Goal: Task Accomplishment & Management: Use online tool/utility

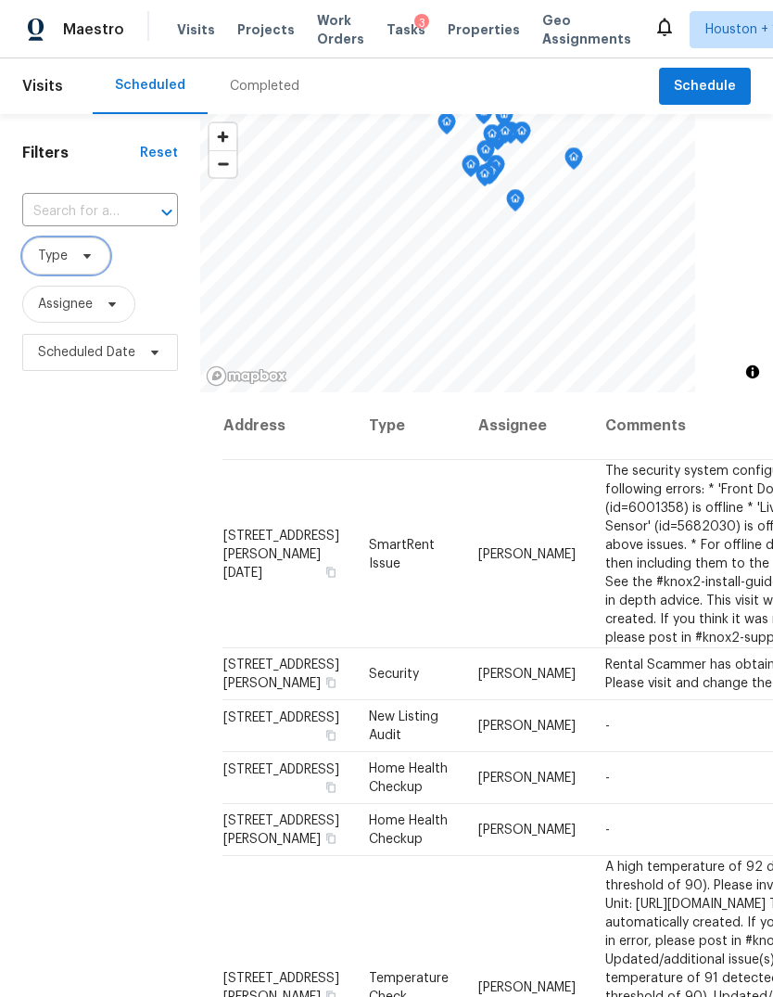
click at [49, 268] on span "Type" at bounding box center [66, 255] width 88 height 37
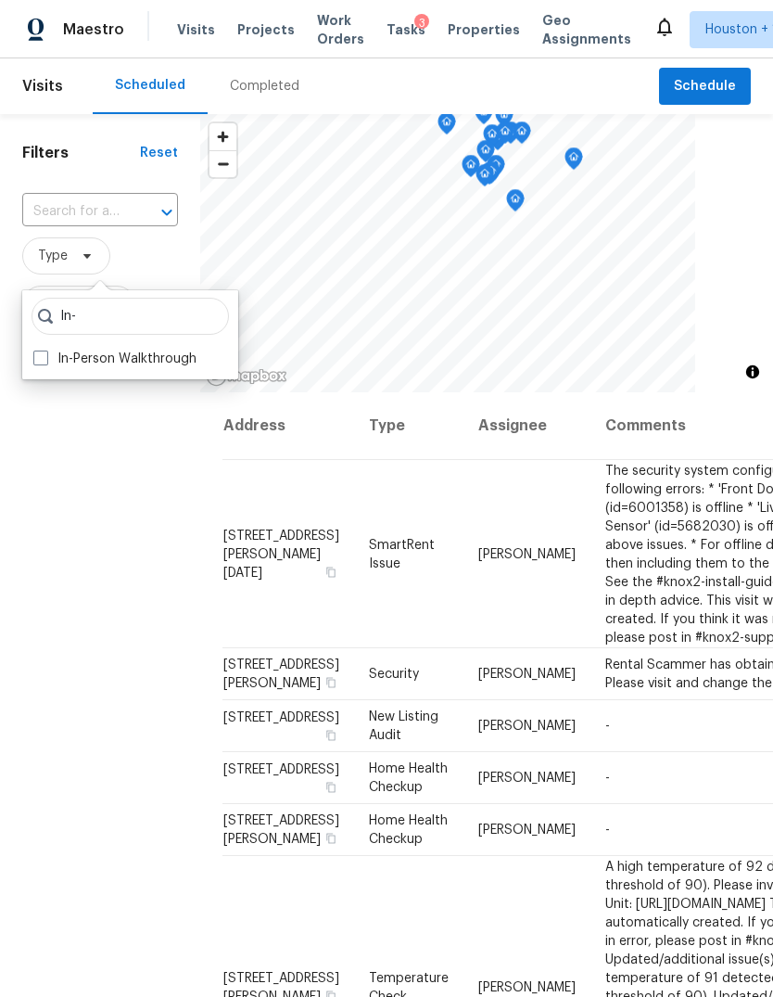
click at [109, 333] on input "In-" at bounding box center [131, 316] width 198 height 37
type input "In-"
click at [68, 356] on label "In-Person Walkthrough" at bounding box center [114, 359] width 163 height 19
click at [45, 356] on input "In-Person Walkthrough" at bounding box center [39, 356] width 12 height 12
checkbox input "true"
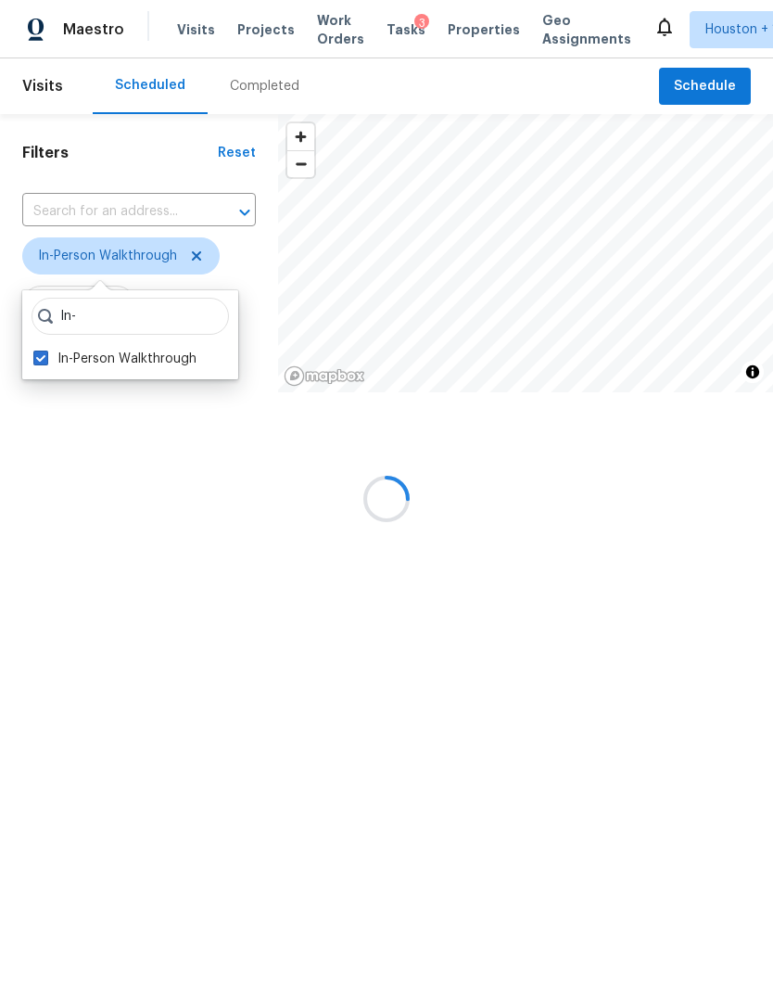
click at [87, 511] on div at bounding box center [386, 498] width 773 height 997
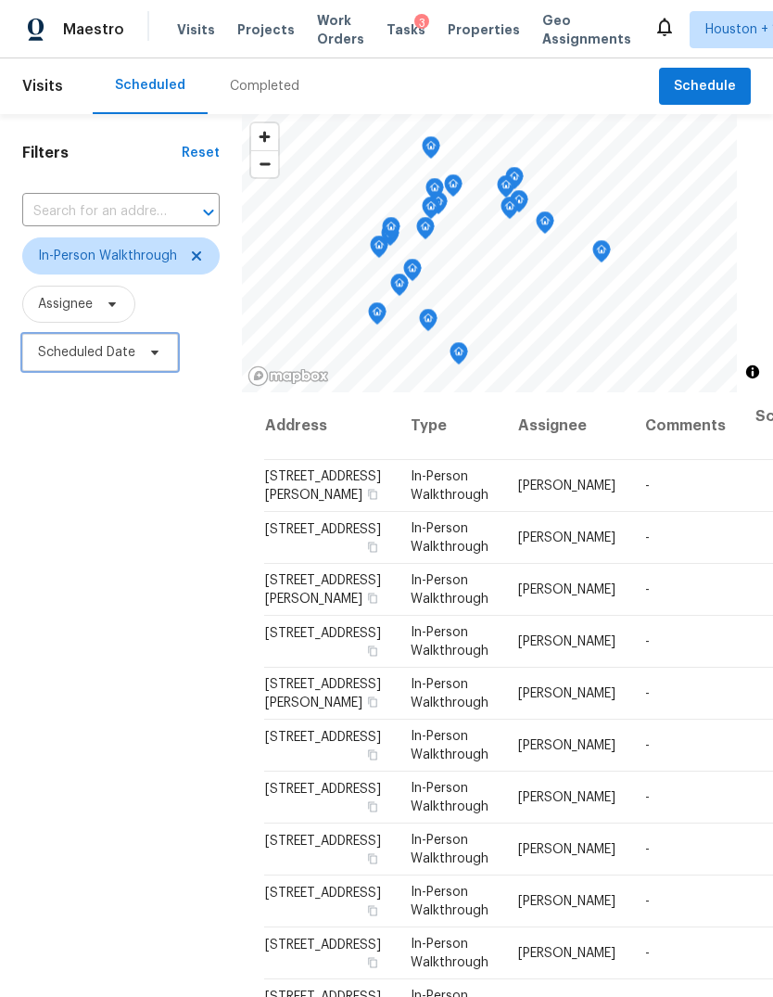
click at [106, 355] on span "Scheduled Date" at bounding box center [86, 352] width 97 height 19
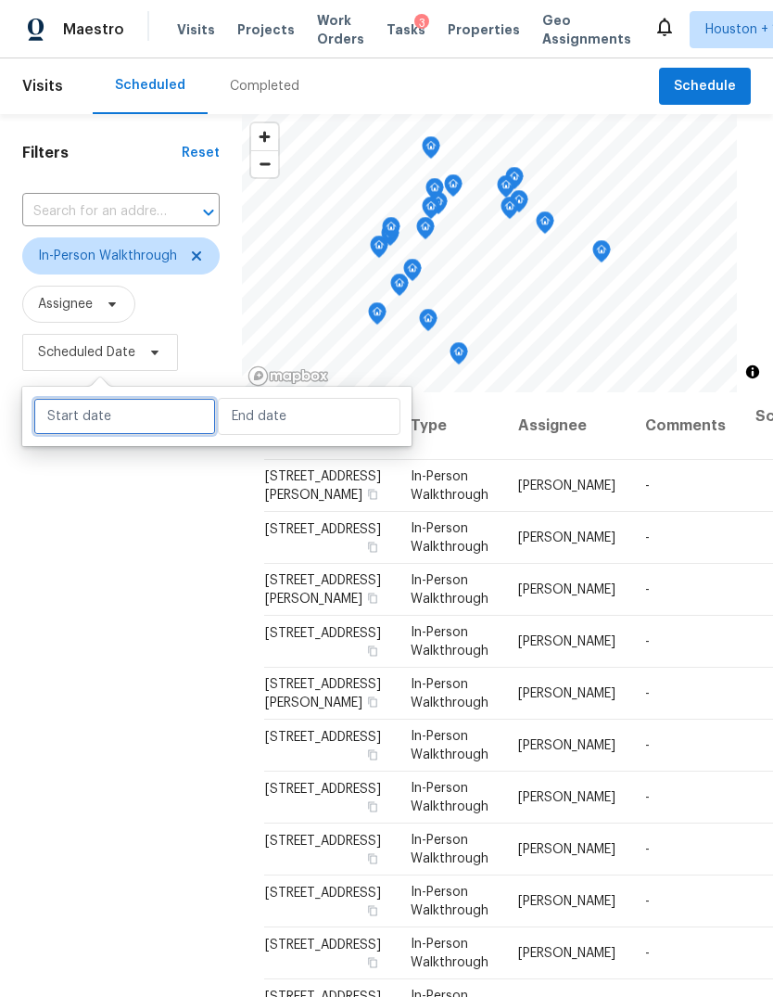
click at [140, 411] on input "text" at bounding box center [124, 416] width 183 height 37
select select "8"
select select "2025"
select select "9"
select select "2025"
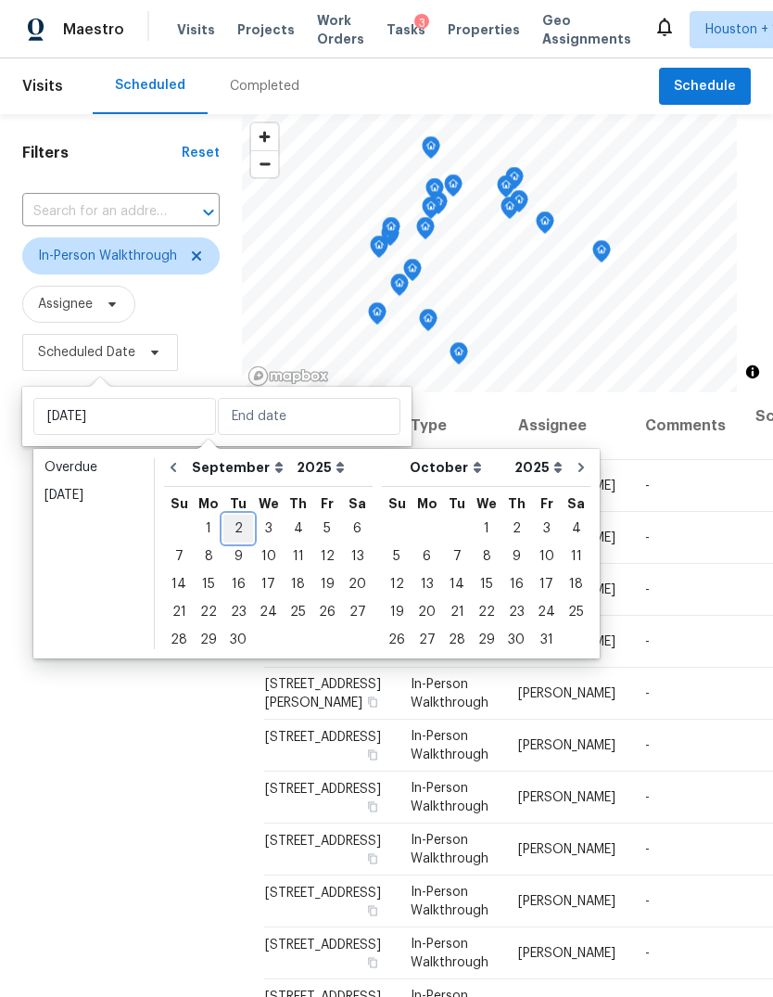
click at [243, 519] on div "2" at bounding box center [238, 529] width 30 height 26
type input "[DATE]"
click at [97, 862] on div "Filters Reset ​ In-Person Walkthrough Assignee [DATE] - ∞" at bounding box center [121, 652] width 242 height 1076
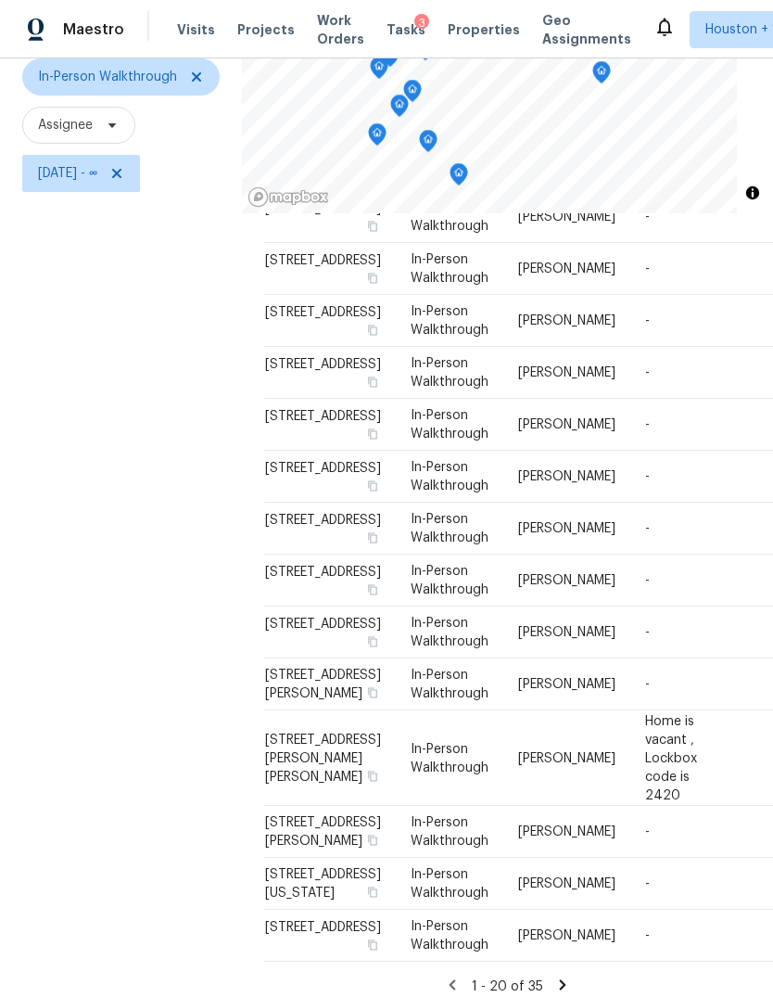
scroll to position [31, 0]
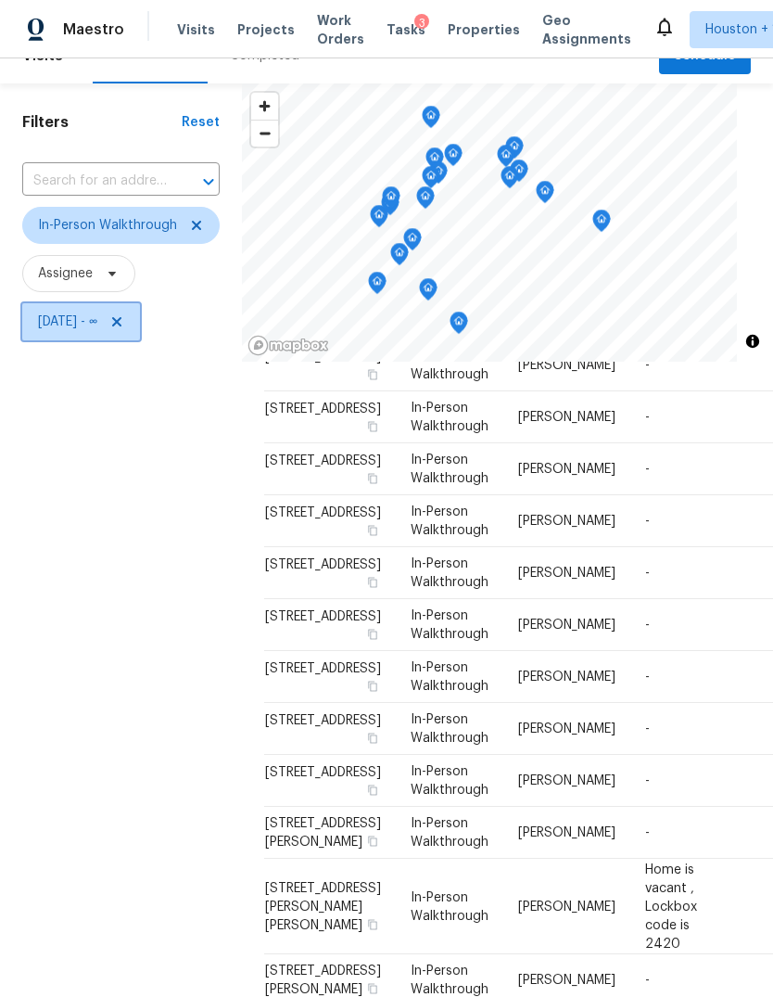
click at [89, 313] on span "[DATE] - ∞" at bounding box center [67, 322] width 59 height 19
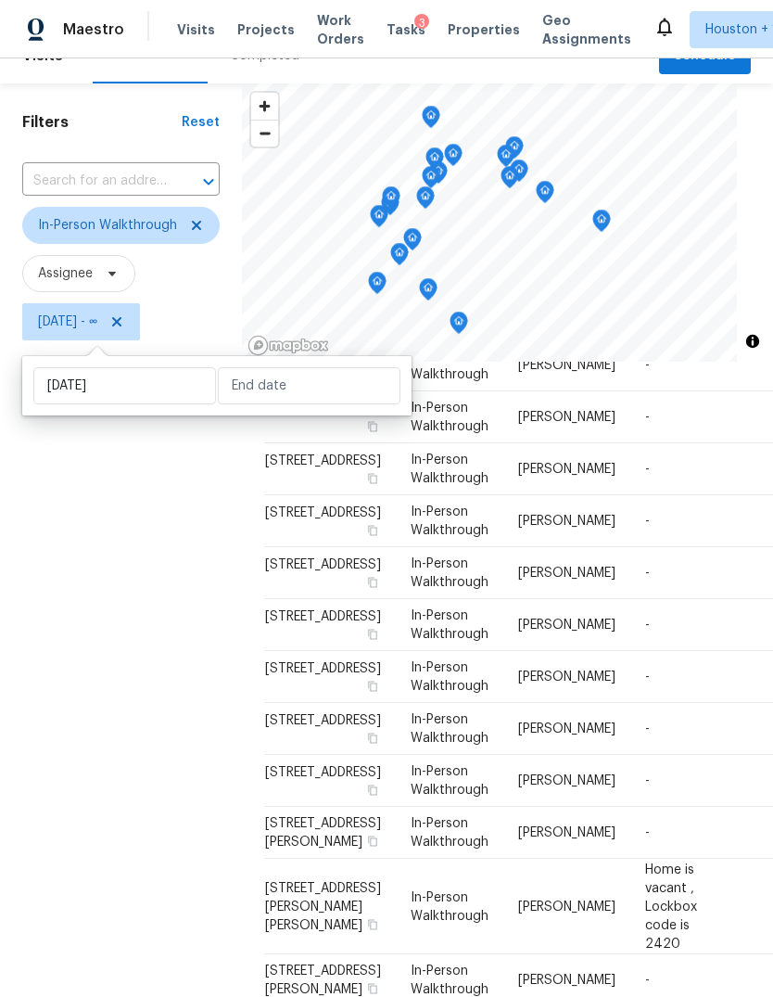
scroll to position [804, 0]
click at [284, 367] on input "text" at bounding box center [309, 385] width 183 height 37
select select "8"
select select "2025"
select select "9"
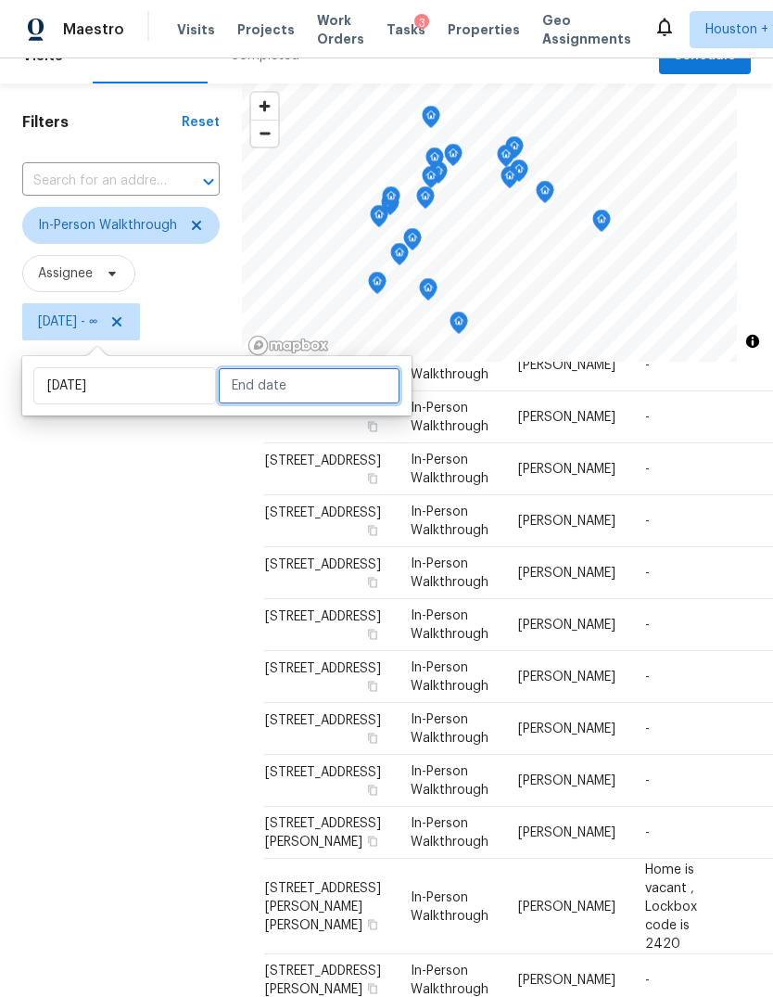
select select "2025"
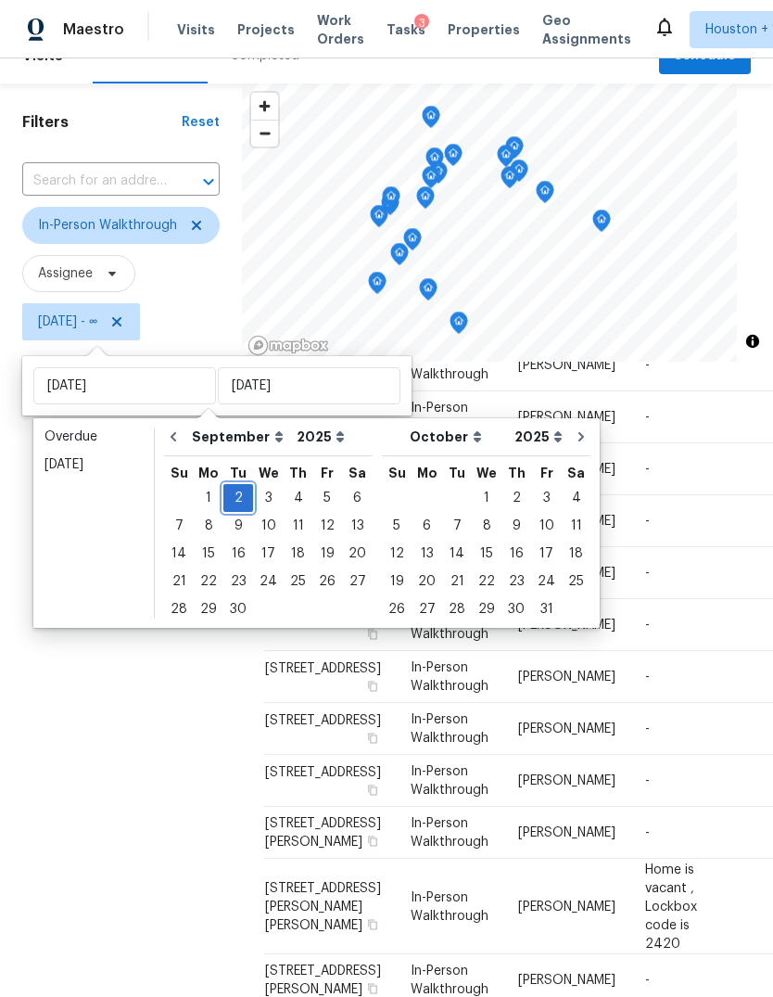
click at [223, 485] on div "2" at bounding box center [238, 498] width 30 height 26
type input "[DATE]"
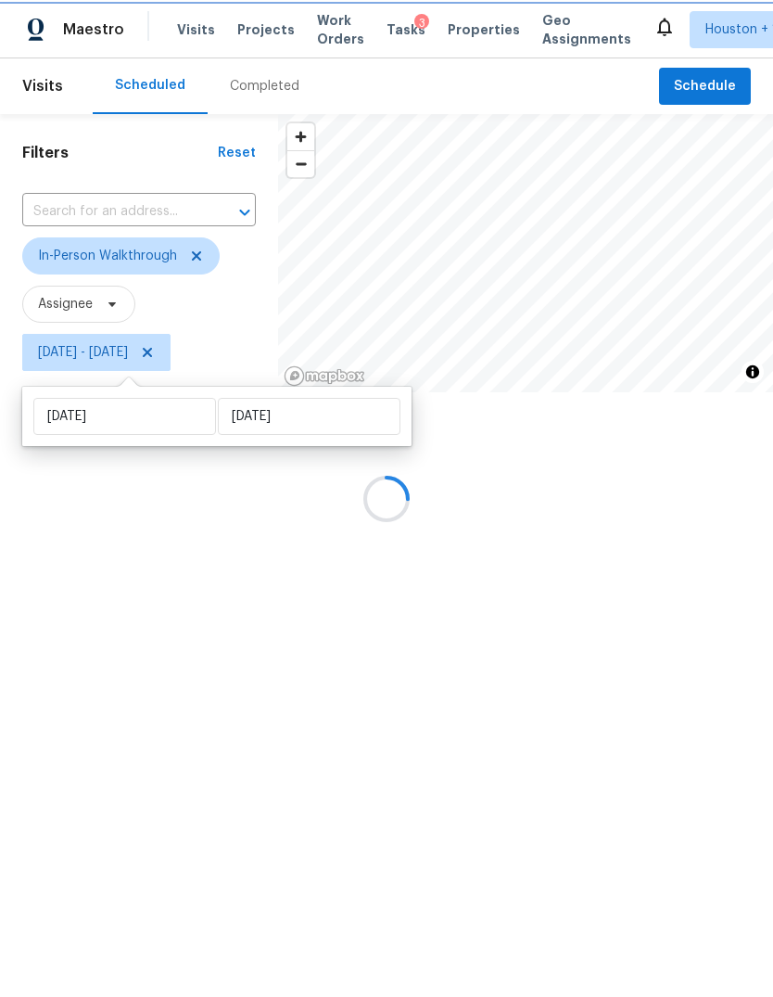
scroll to position [619, 0]
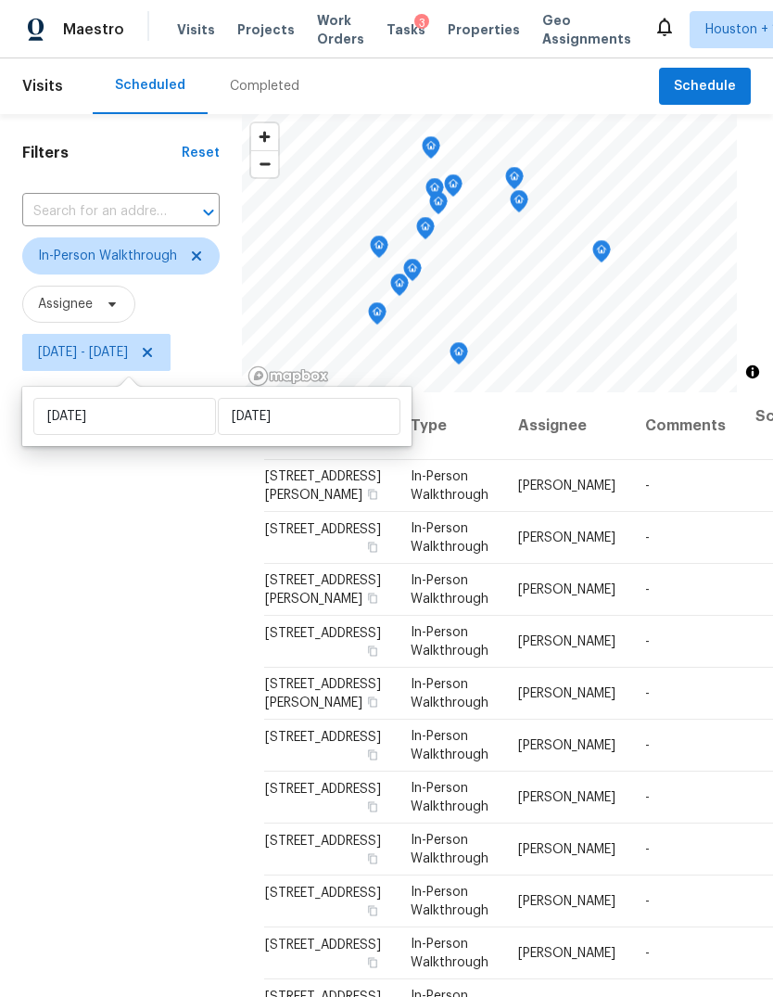
click at [161, 665] on div "Filters Reset ​ In-Person Walkthrough Assignee [DATE] - [DATE]" at bounding box center [121, 652] width 242 height 1076
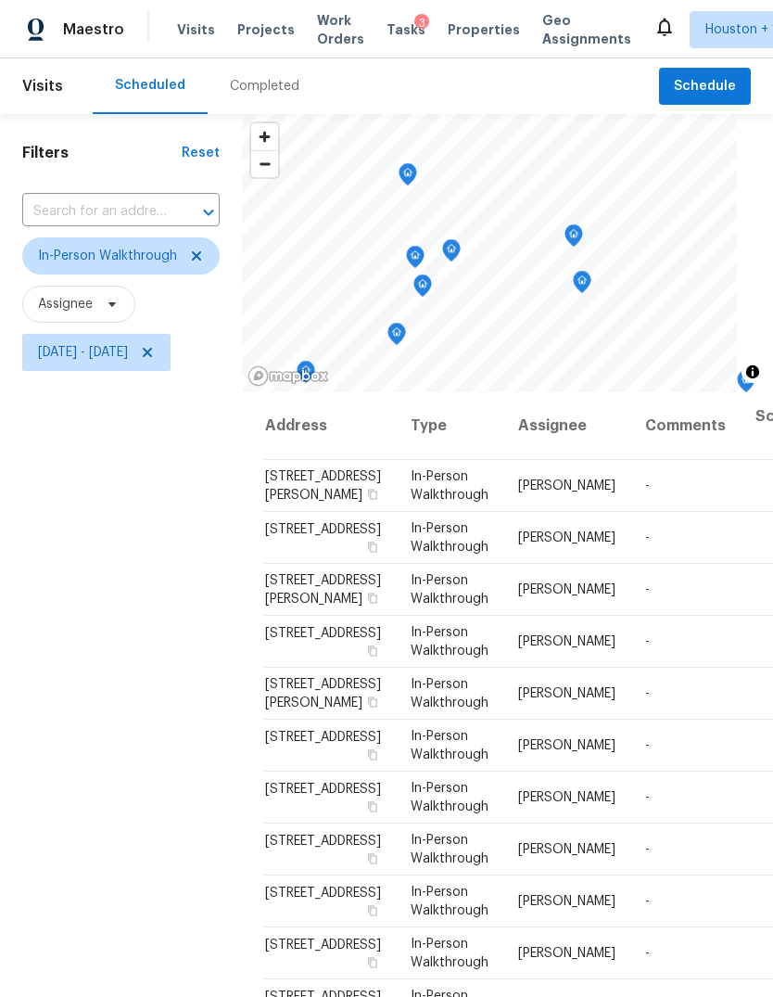
click at [582, 244] on icon "Map marker" at bounding box center [574, 235] width 17 height 21
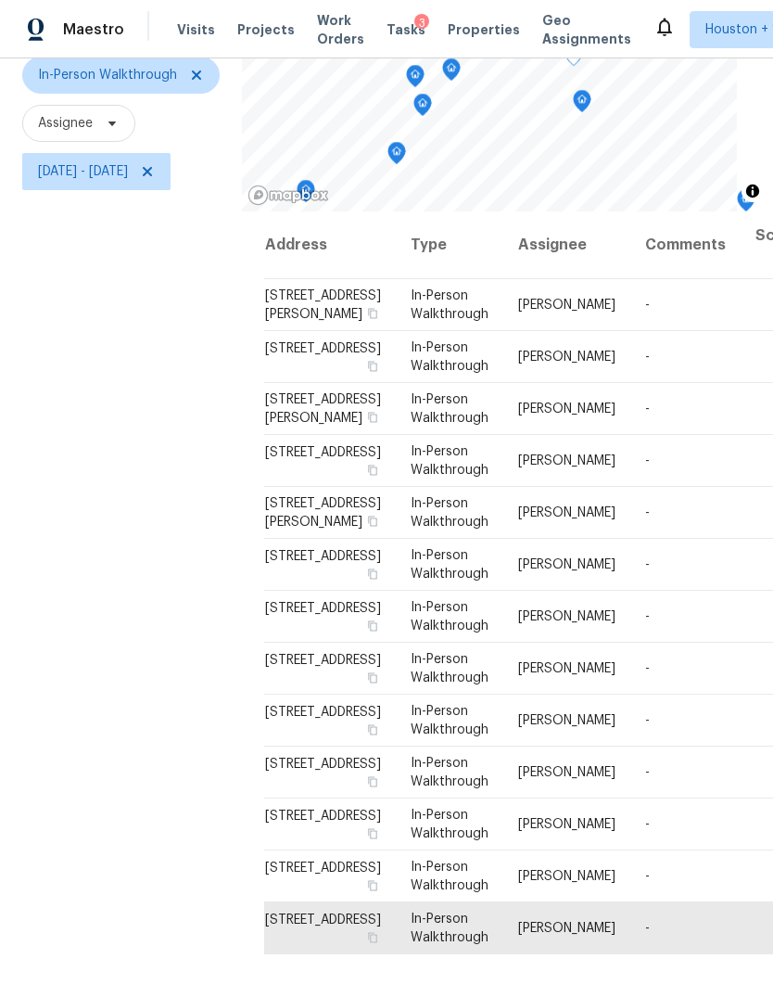
scroll to position [179, 0]
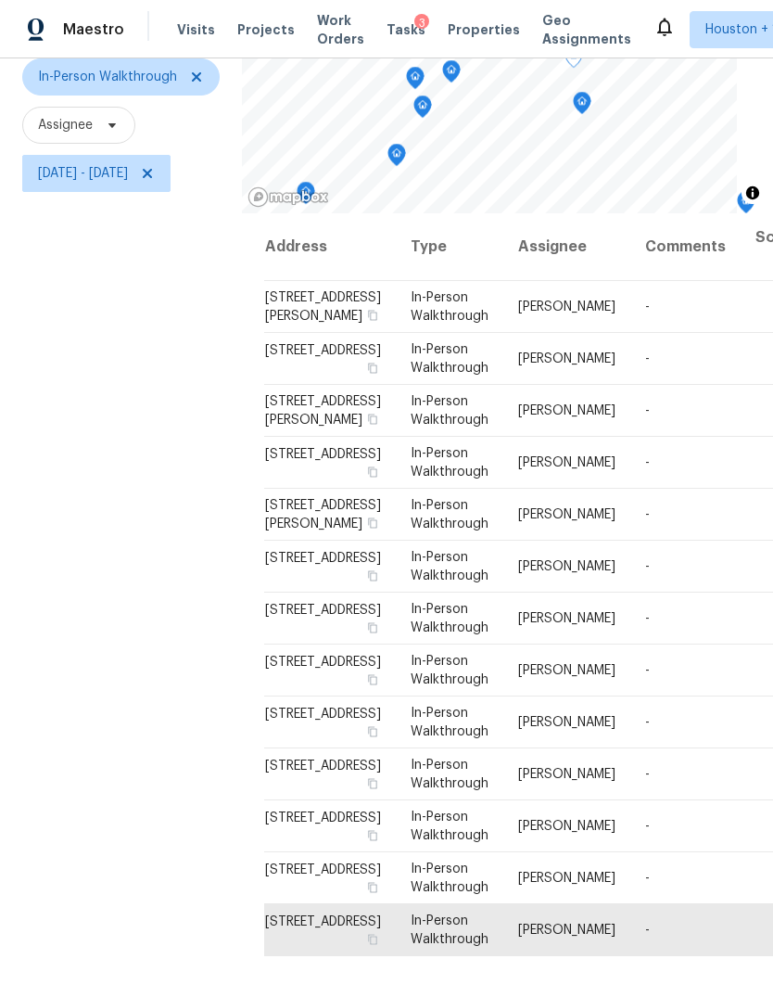
click at [587, 97] on icon "Map marker" at bounding box center [582, 99] width 9 height 5
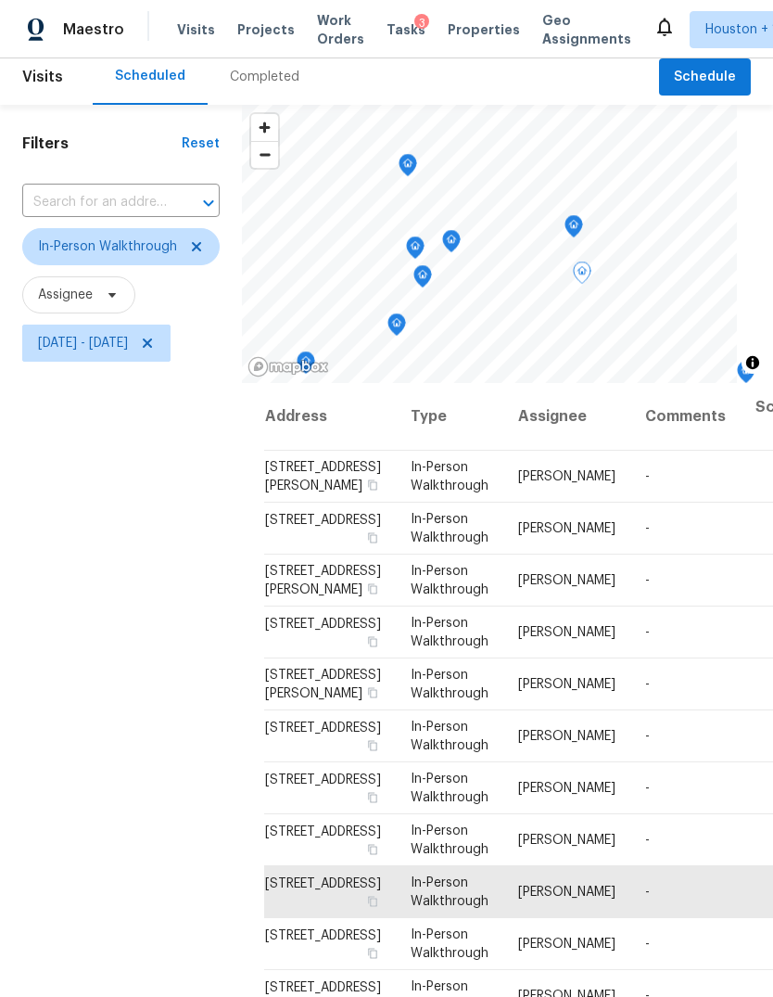
scroll to position [6, 0]
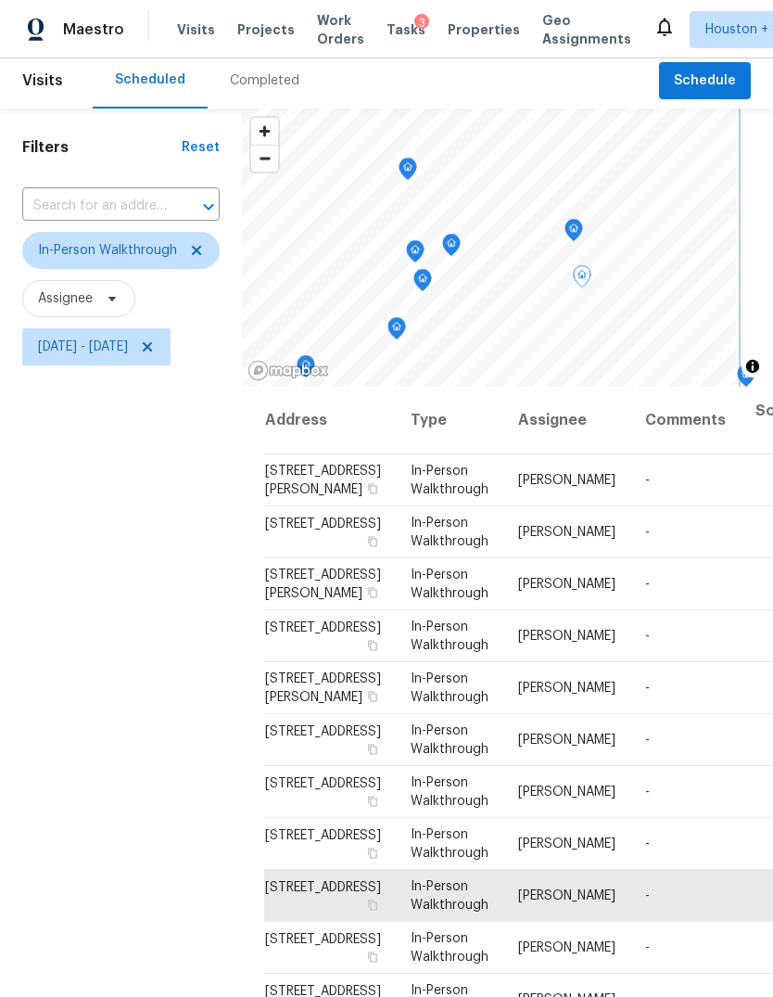
click at [583, 240] on icon "Map marker" at bounding box center [574, 230] width 19 height 23
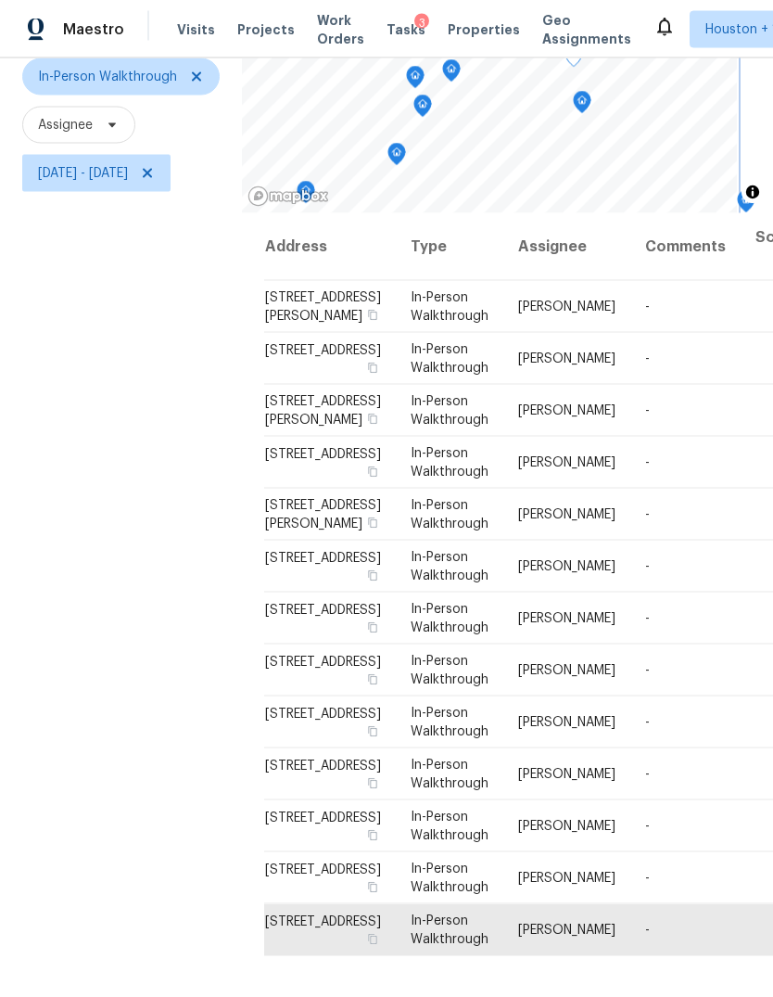
scroll to position [0, 0]
click at [433, 131] on icon "Map marker" at bounding box center [424, 122] width 19 height 23
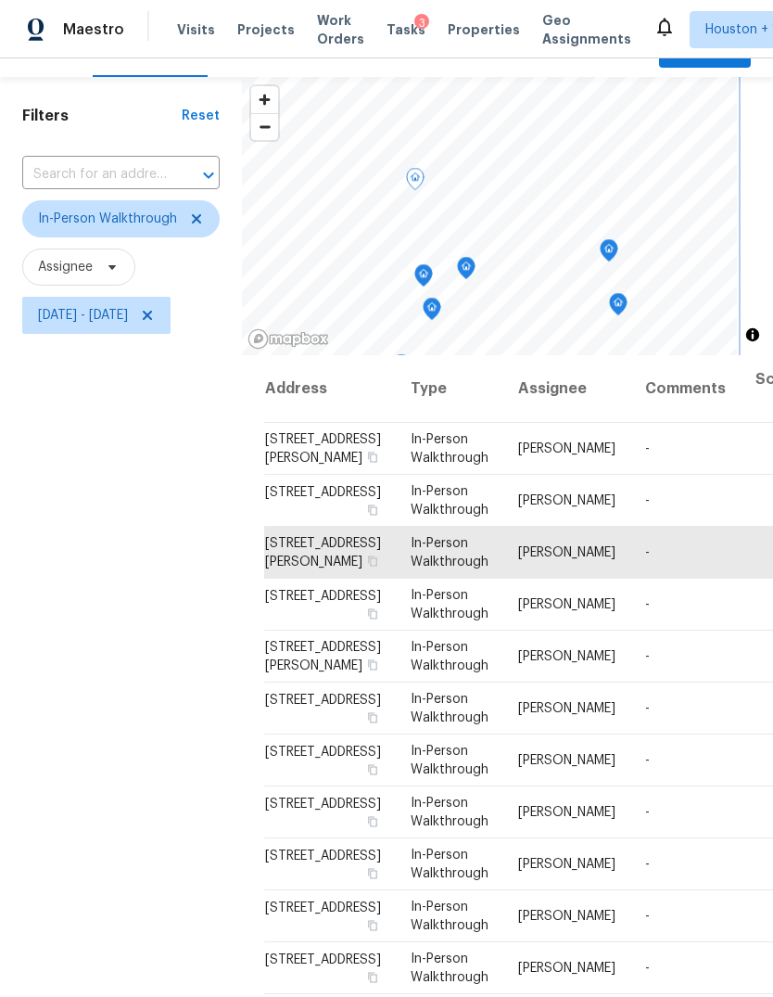
click at [475, 273] on icon "Map marker" at bounding box center [466, 268] width 17 height 21
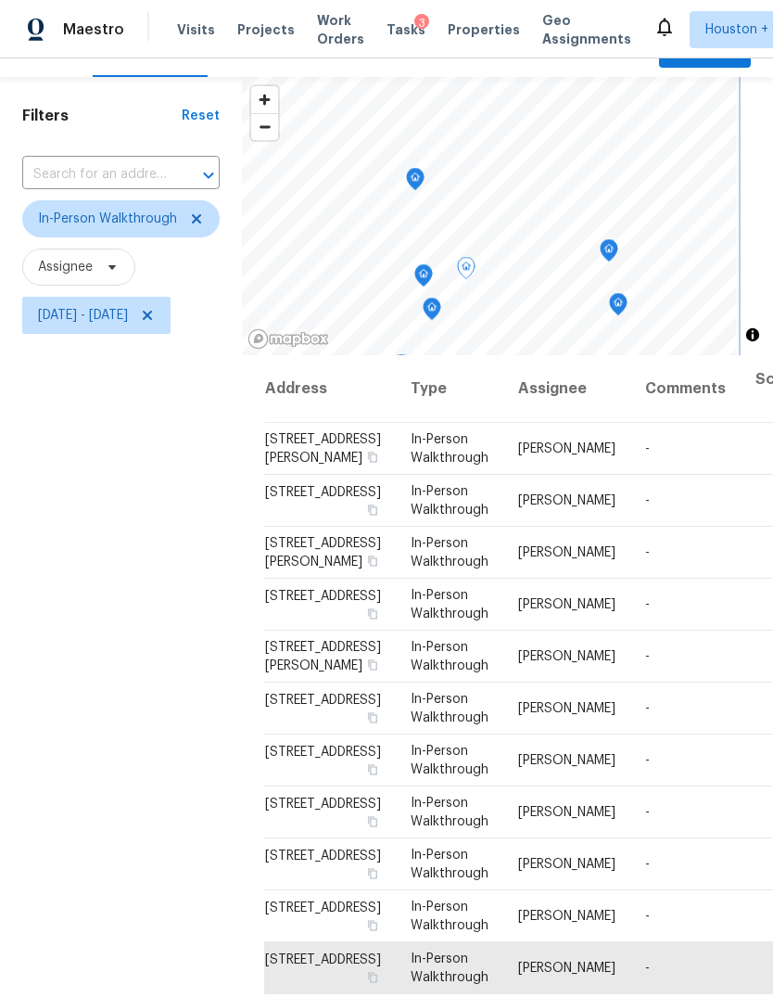
scroll to position [619, 0]
click at [432, 280] on icon "Map marker" at bounding box center [423, 275] width 17 height 21
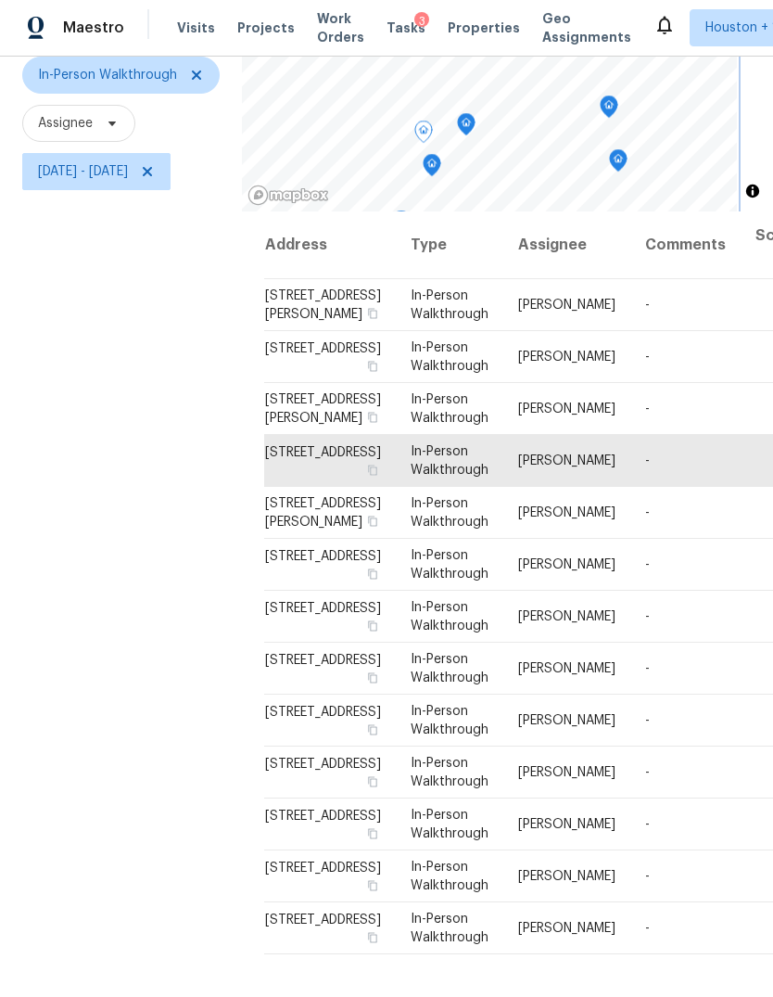
scroll to position [0, 0]
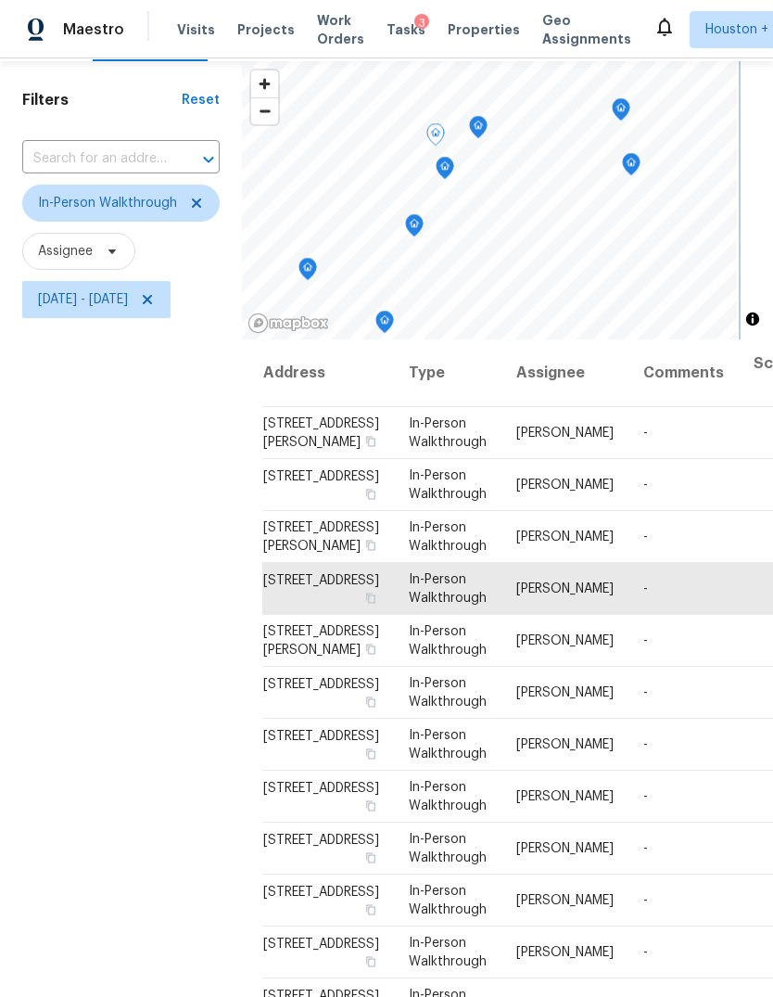
click at [452, 163] on icon "Map marker" at bounding box center [445, 168] width 19 height 23
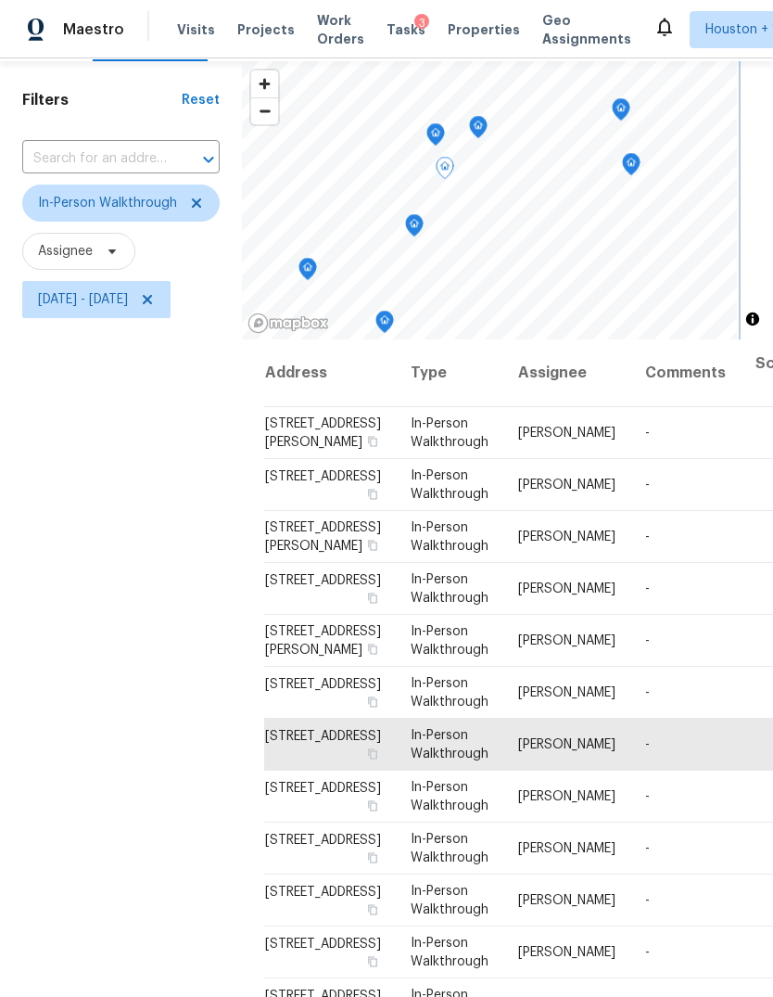
click at [423, 216] on icon "Map marker" at bounding box center [414, 225] width 19 height 23
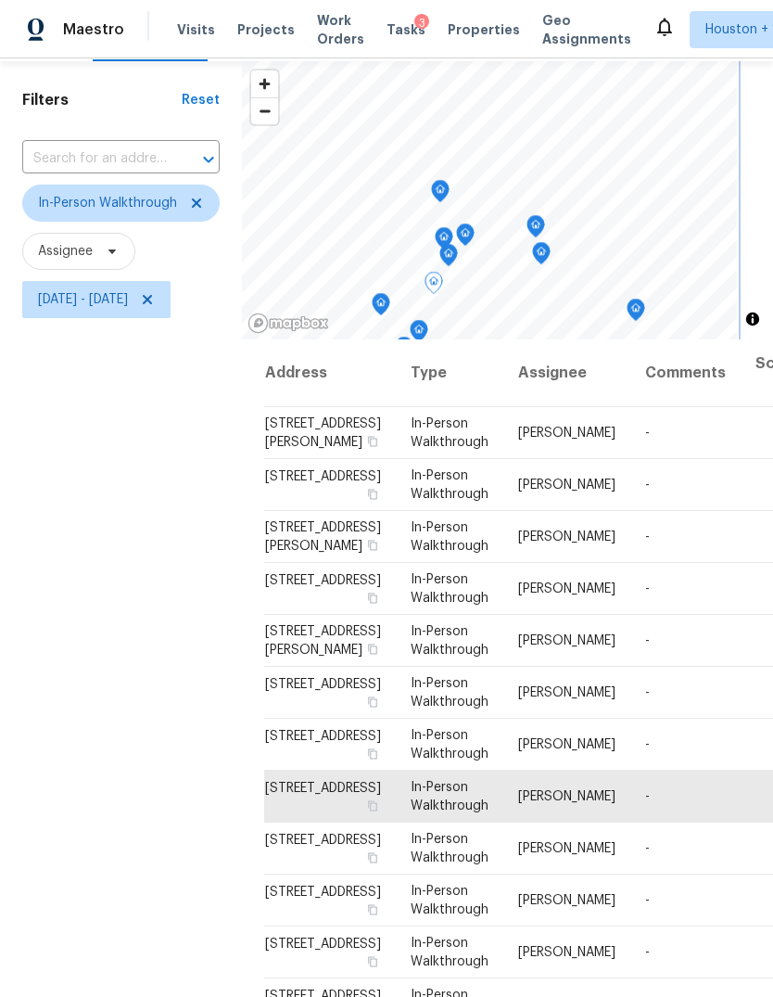
click at [550, 250] on icon "Map marker" at bounding box center [541, 253] width 17 height 21
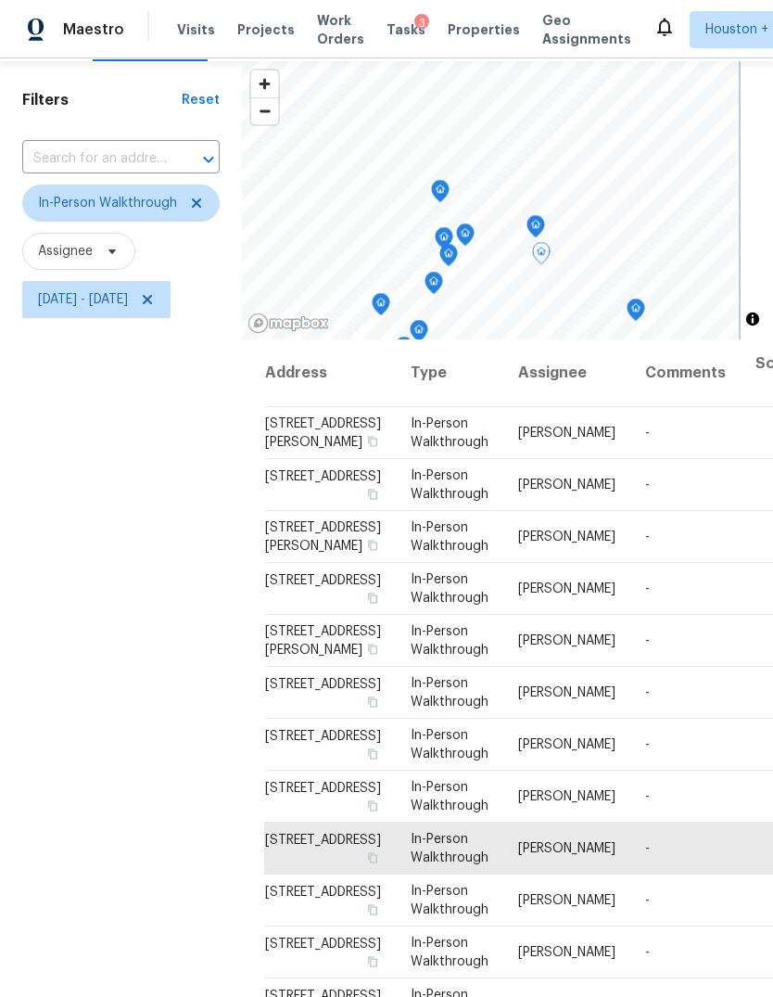
click at [550, 261] on icon "Map marker" at bounding box center [541, 253] width 17 height 21
click at [0, 0] on icon at bounding box center [0, 0] width 0 height 0
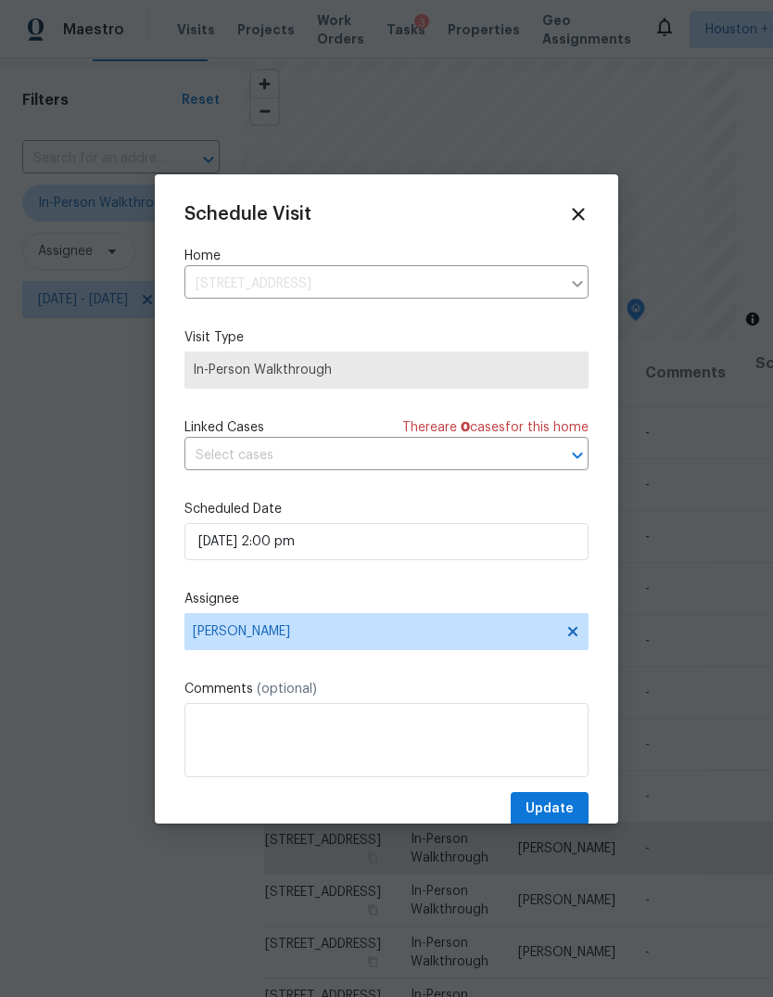
click at [503, 583] on div "Schedule Visit Home [STREET_ADDRESS] ​ Visit Type In-Person Walkthrough Linked …" at bounding box center [387, 515] width 404 height 622
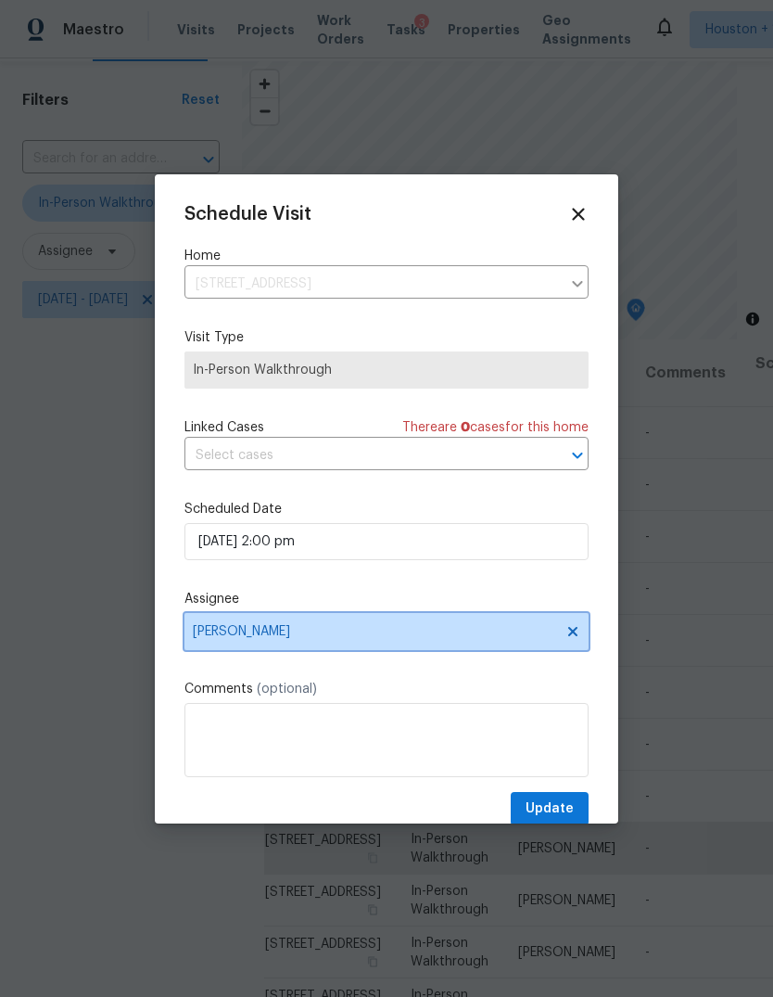
click at [500, 620] on span "[PERSON_NAME]" at bounding box center [387, 631] width 404 height 37
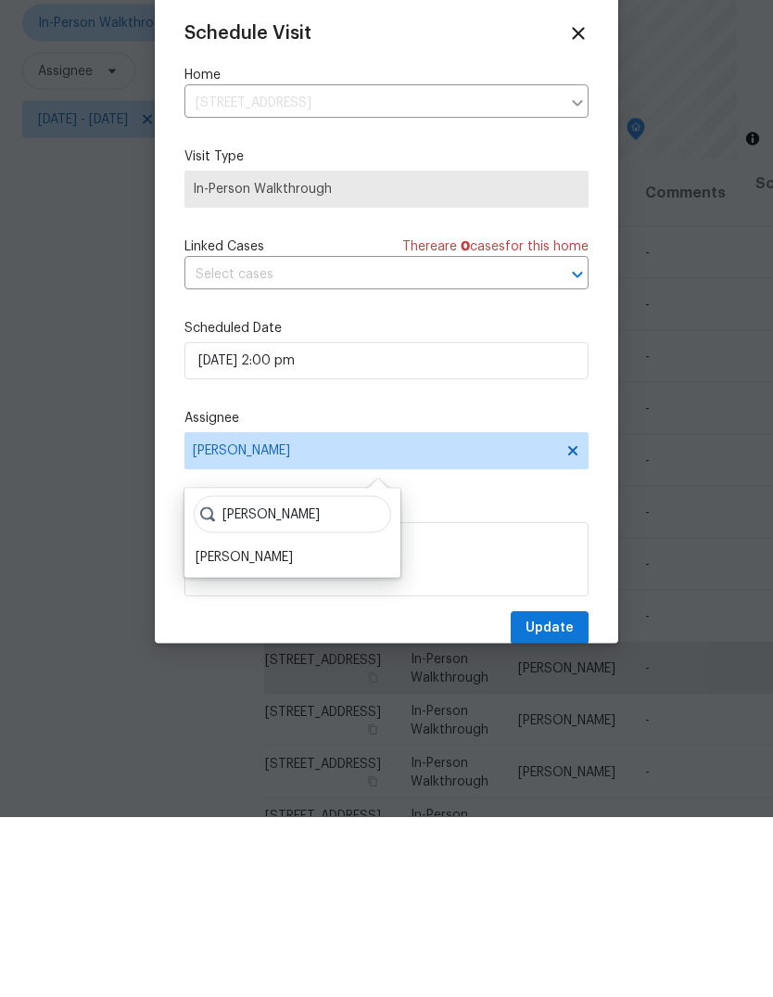
type input "[PERSON_NAME]"
click at [250, 728] on div "[PERSON_NAME]" at bounding box center [244, 737] width 97 height 19
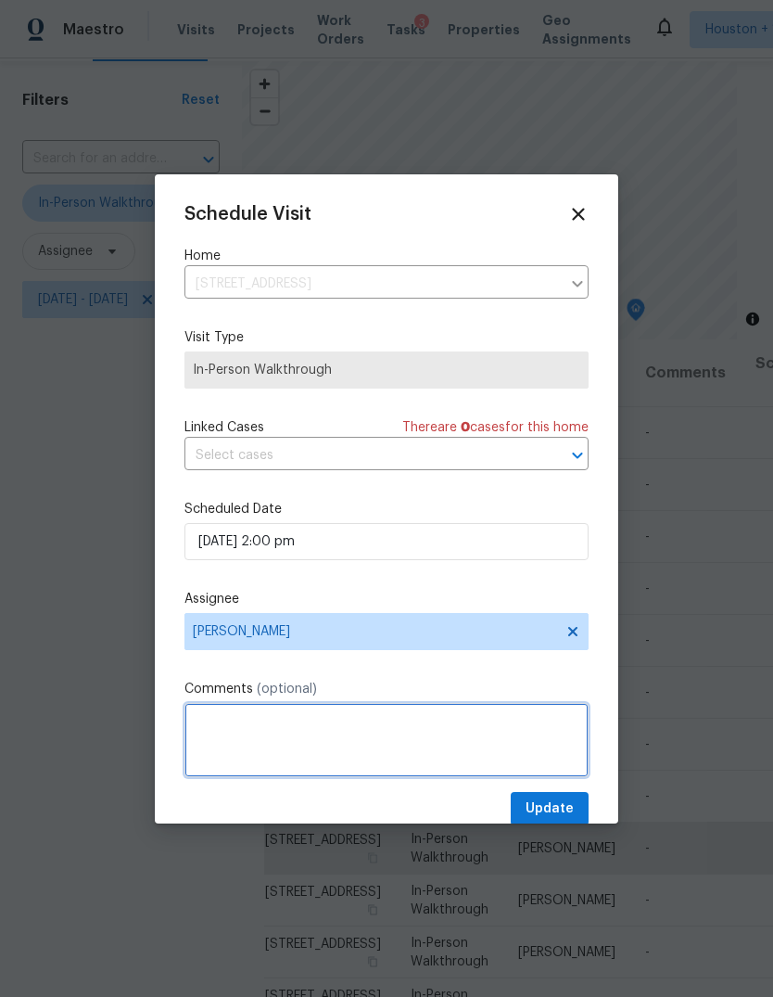
click at [558, 777] on textarea at bounding box center [387, 740] width 404 height 74
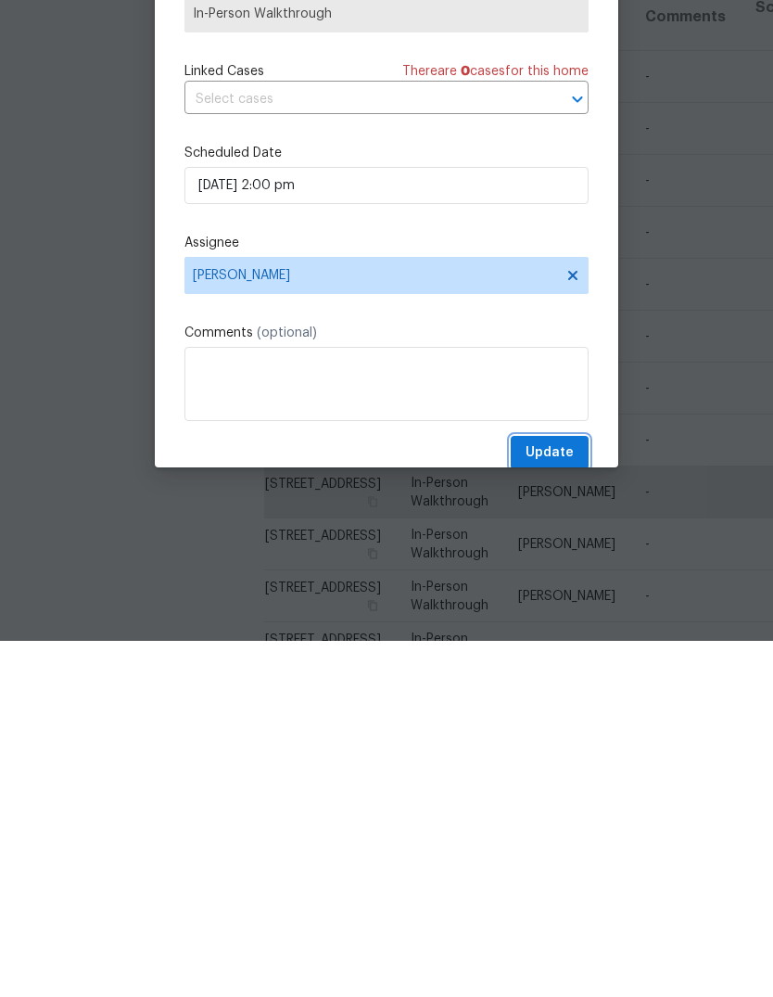
click at [555, 798] on span "Update" at bounding box center [550, 809] width 48 height 23
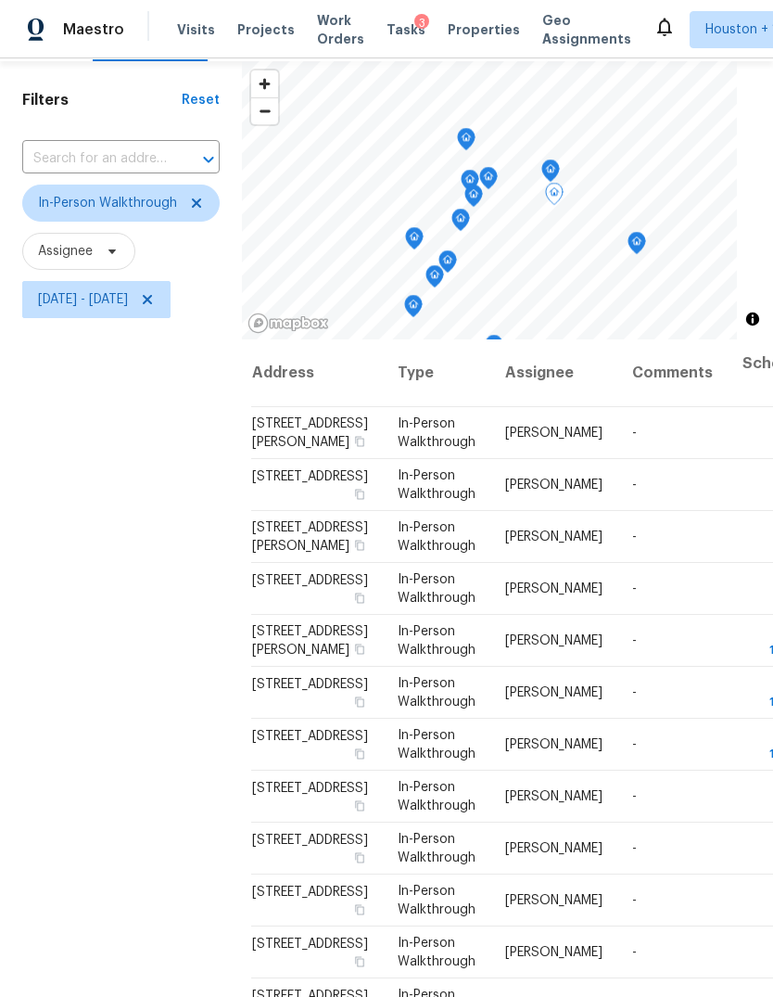
scroll to position [0, 13]
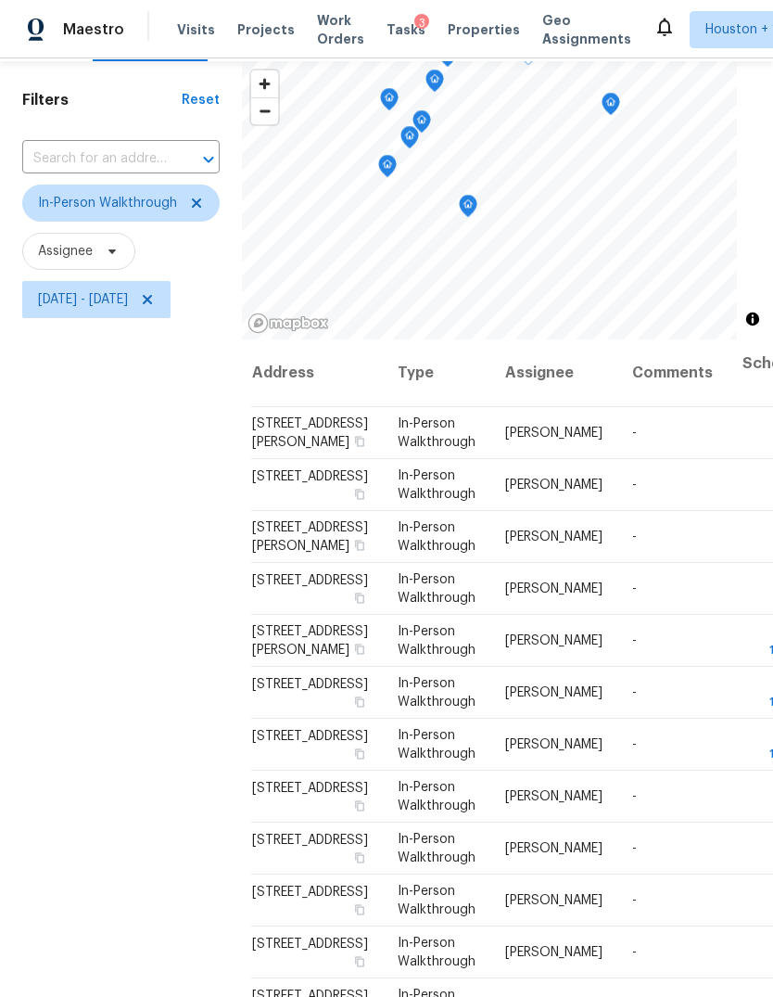
click at [478, 195] on icon "Map marker" at bounding box center [468, 206] width 19 height 23
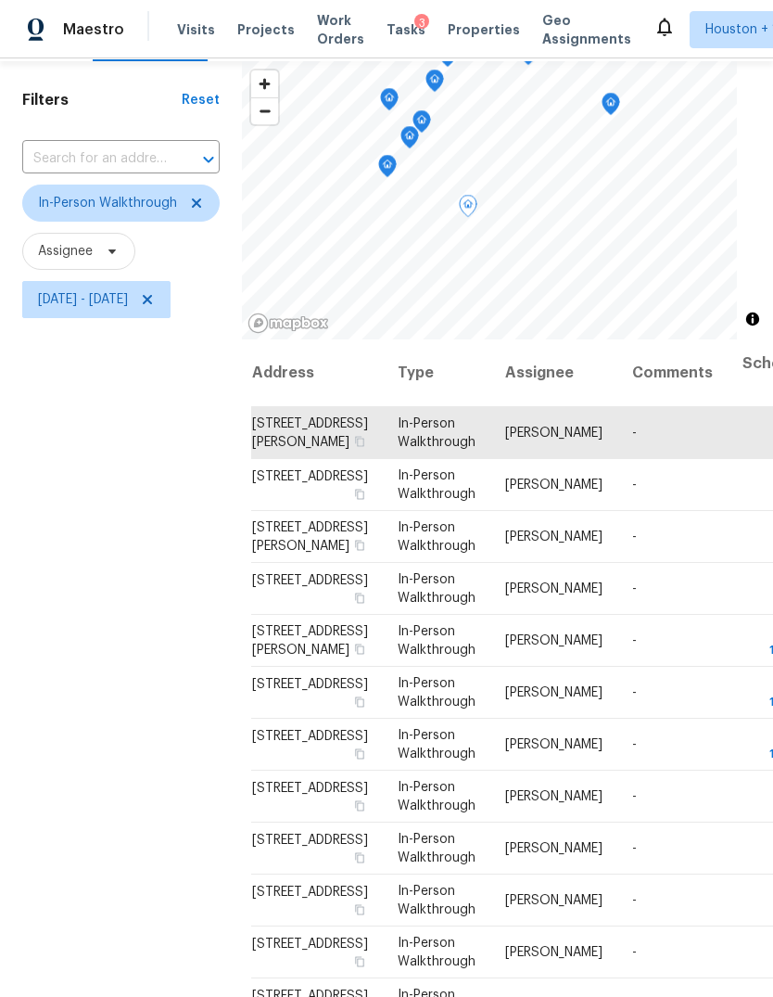
click at [396, 156] on icon "Map marker" at bounding box center [387, 166] width 17 height 21
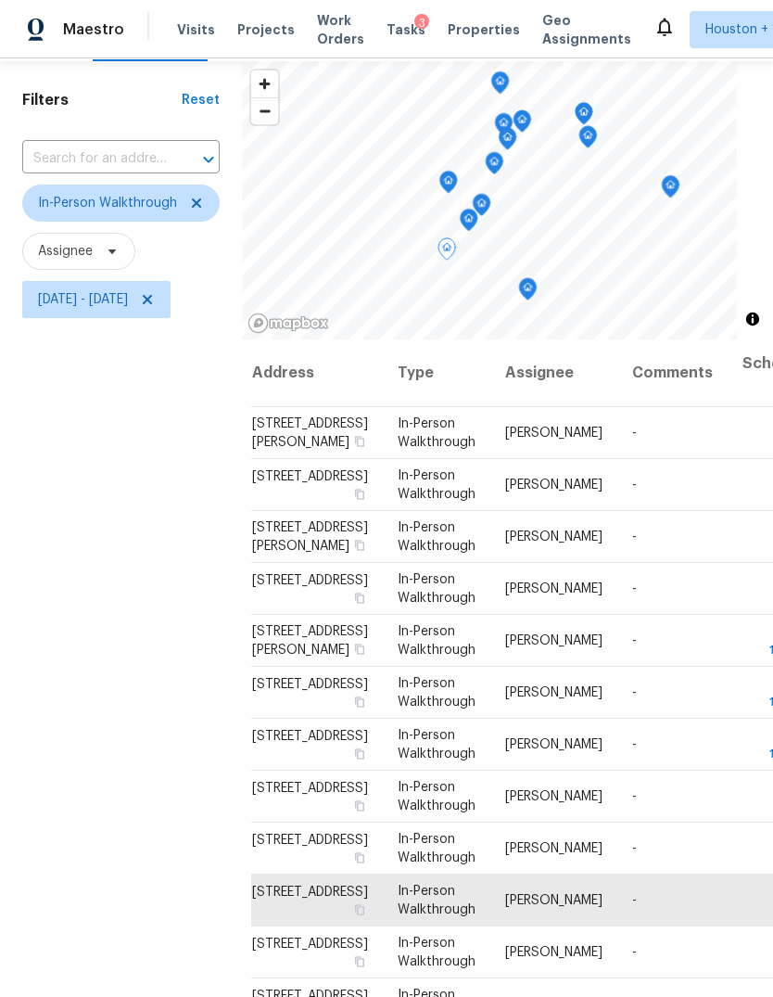
scroll to position [619, 13]
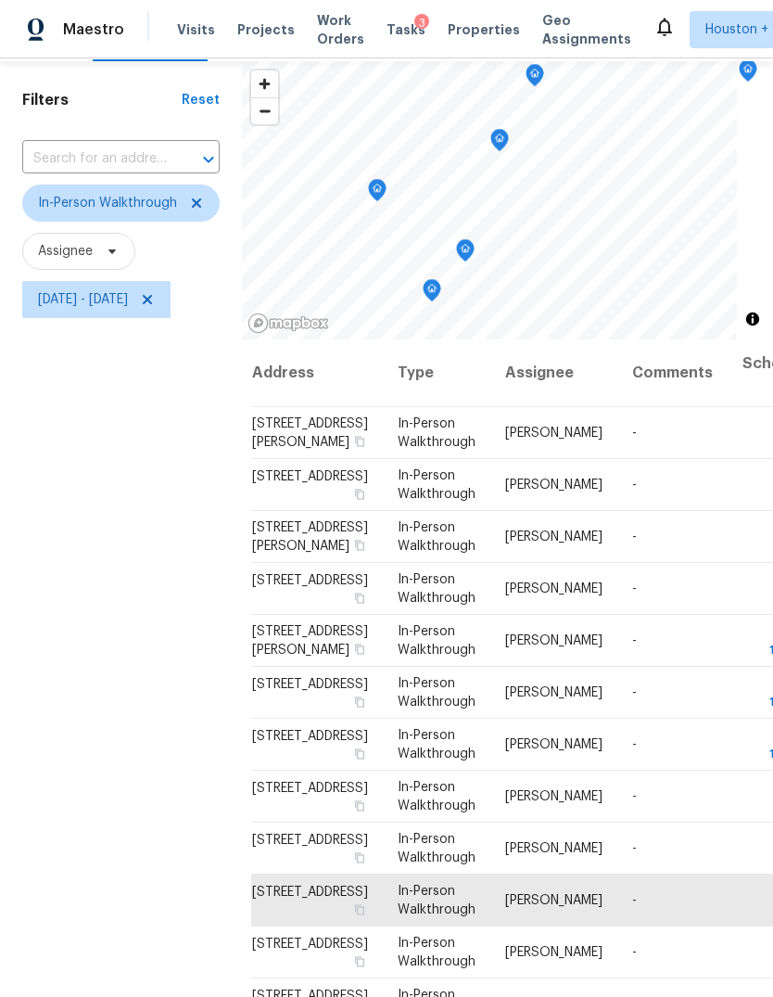
click at [441, 280] on icon "Map marker" at bounding box center [432, 290] width 17 height 21
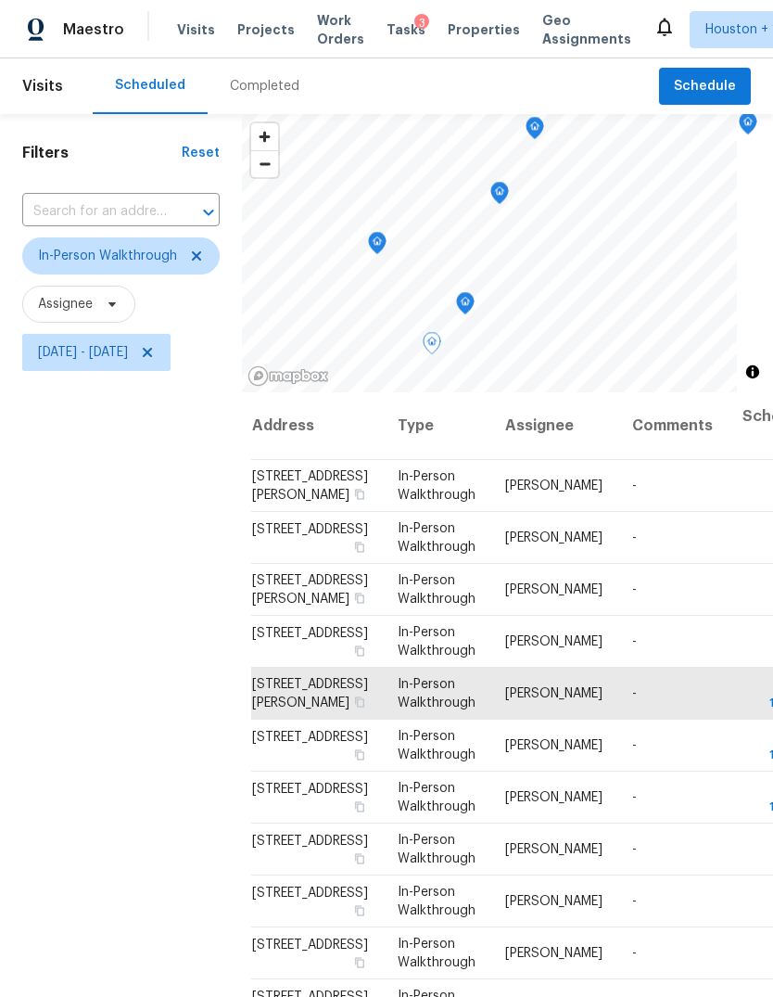
scroll to position [0, 0]
click at [474, 302] on icon "Map marker" at bounding box center [465, 303] width 17 height 21
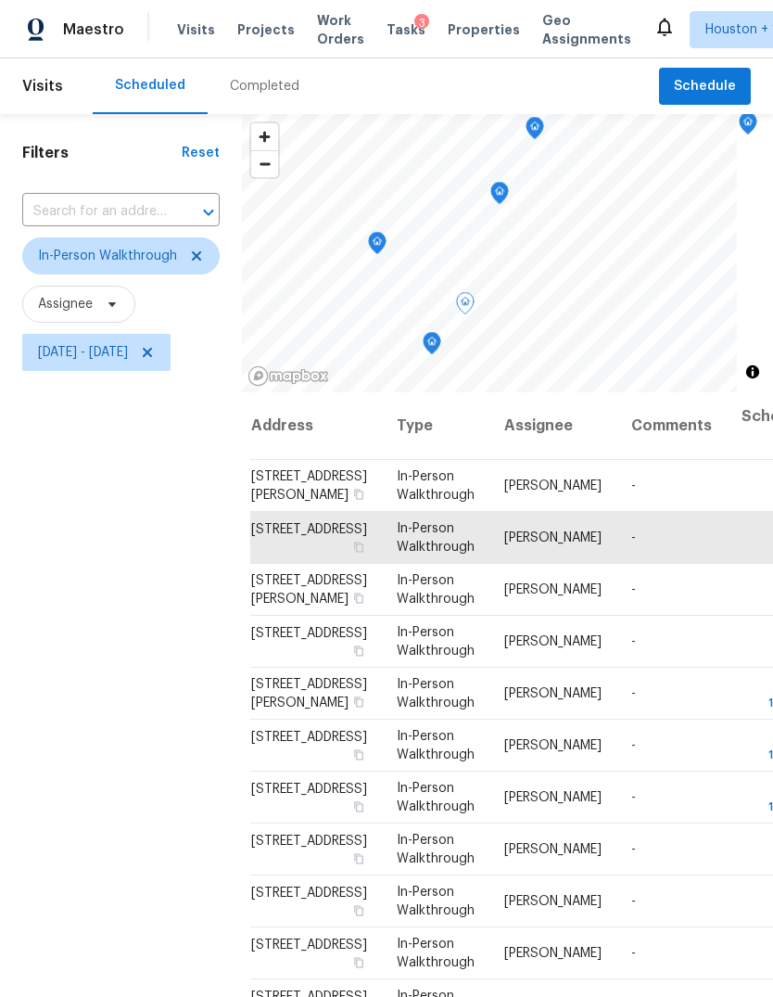
scroll to position [26, 13]
click at [430, 244] on icon "Map marker" at bounding box center [422, 248] width 17 height 21
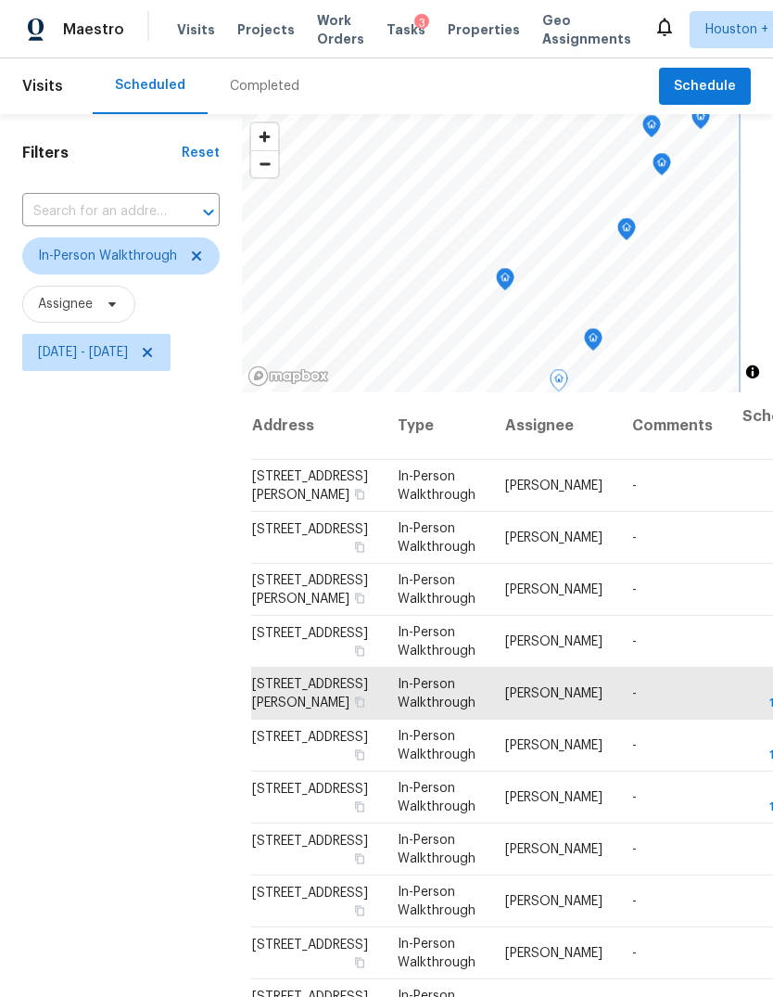
click at [514, 275] on icon "Map marker" at bounding box center [505, 279] width 17 height 21
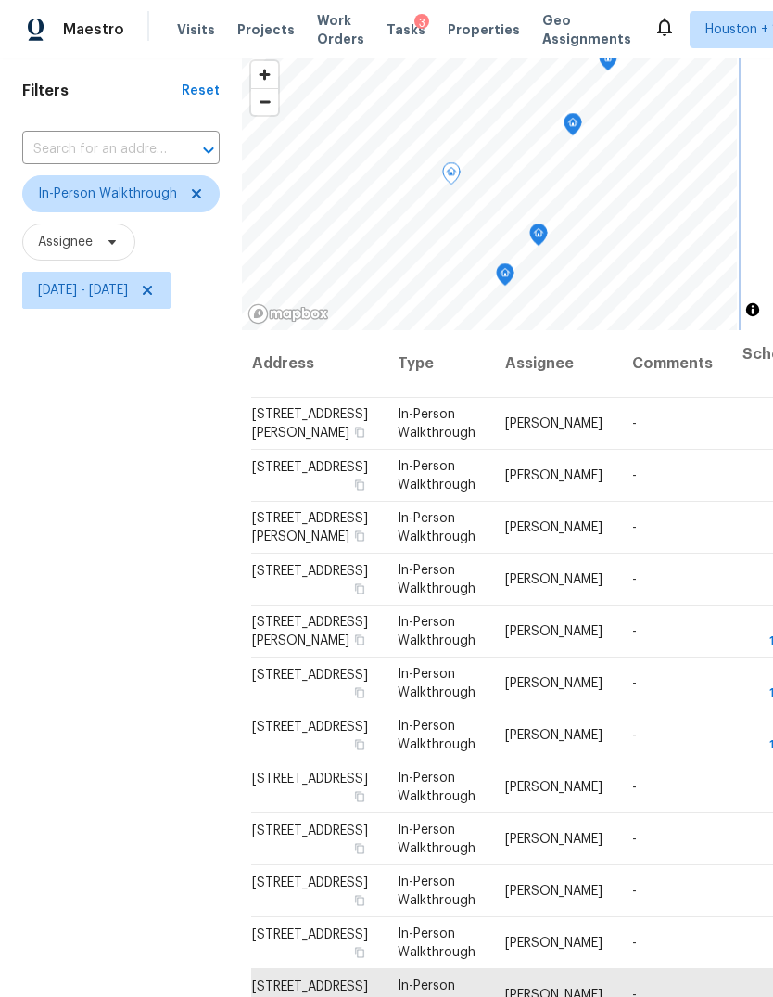
scroll to position [23, 0]
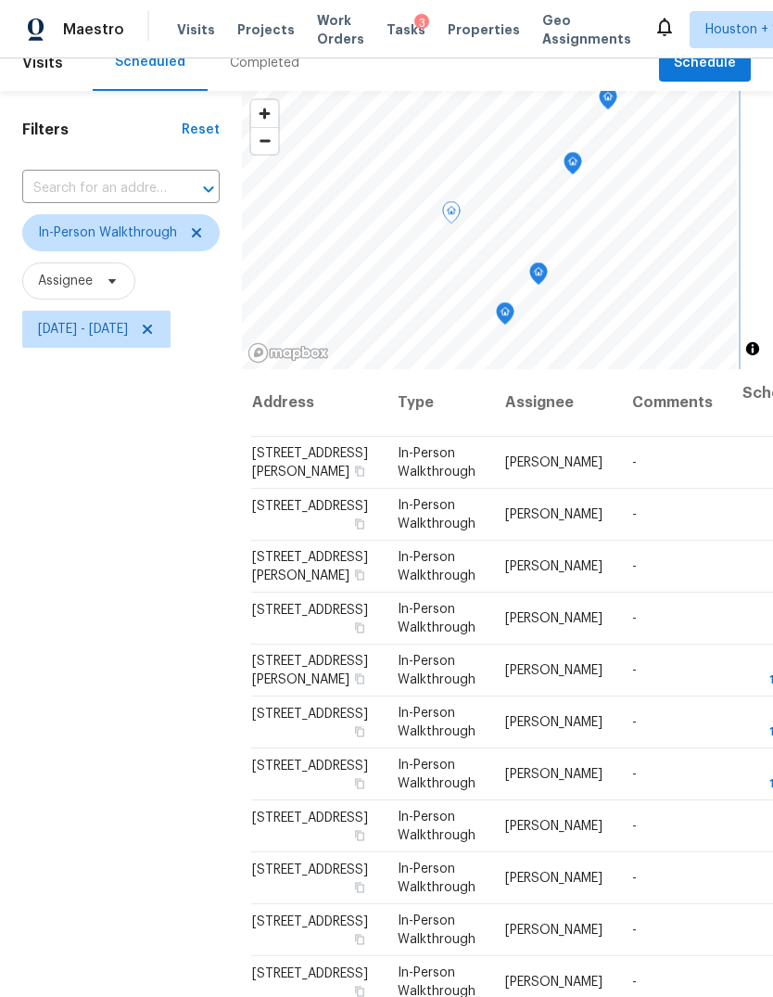
click at [581, 166] on icon "Map marker" at bounding box center [573, 163] width 17 height 21
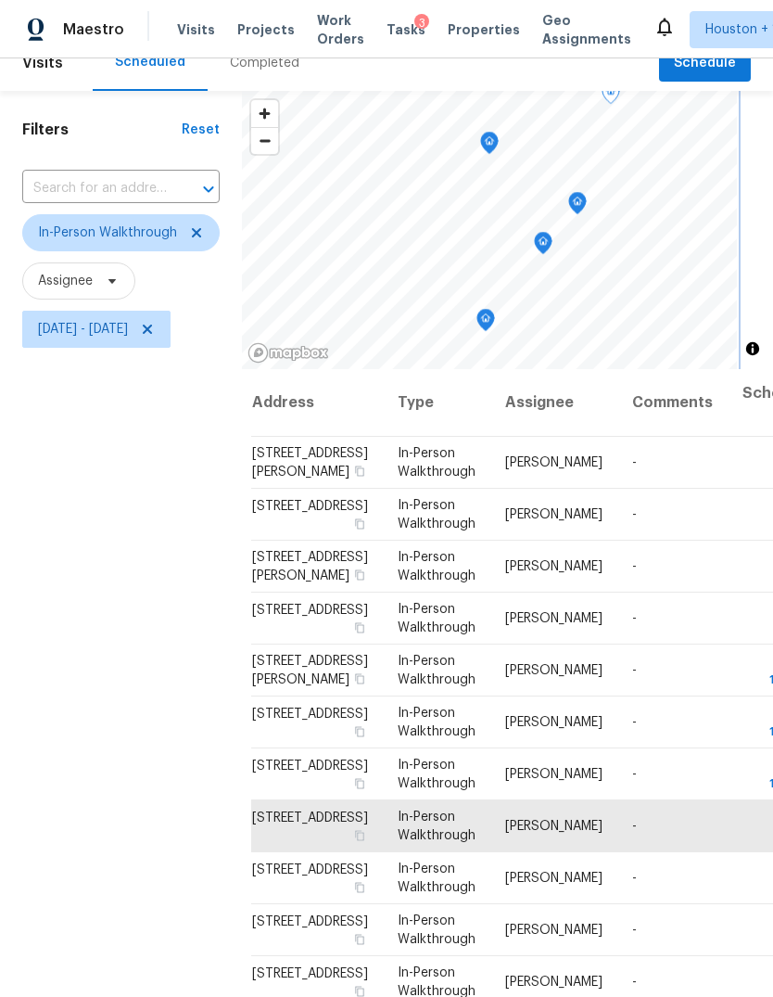
click at [587, 212] on icon "Map marker" at bounding box center [577, 203] width 19 height 23
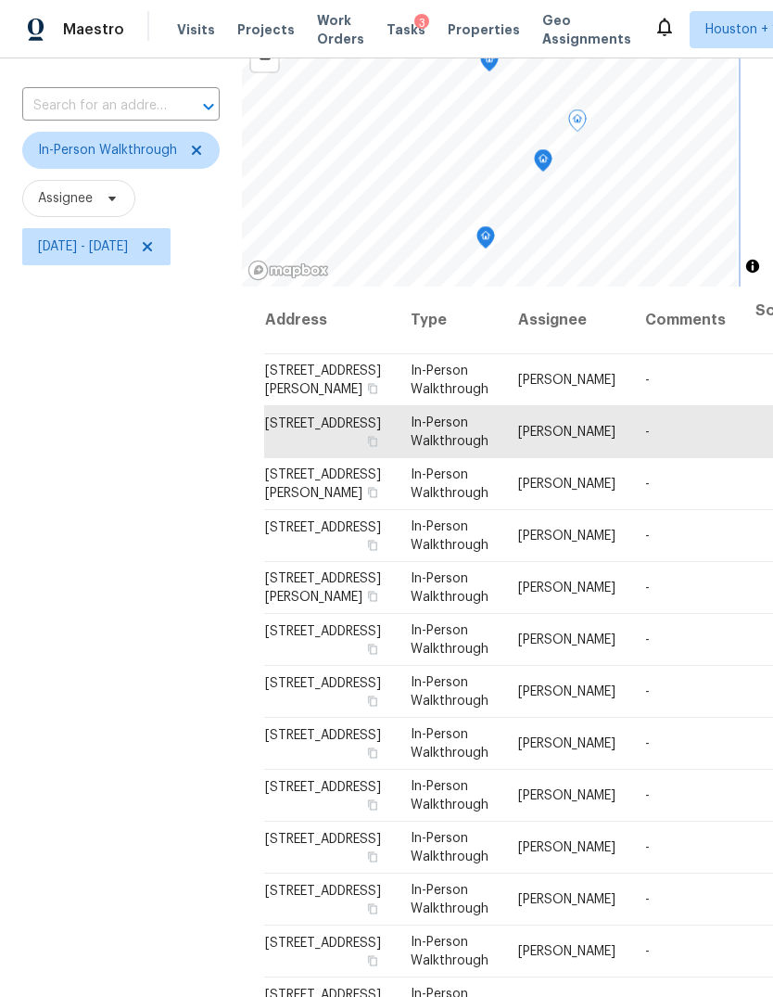
scroll to position [63, 0]
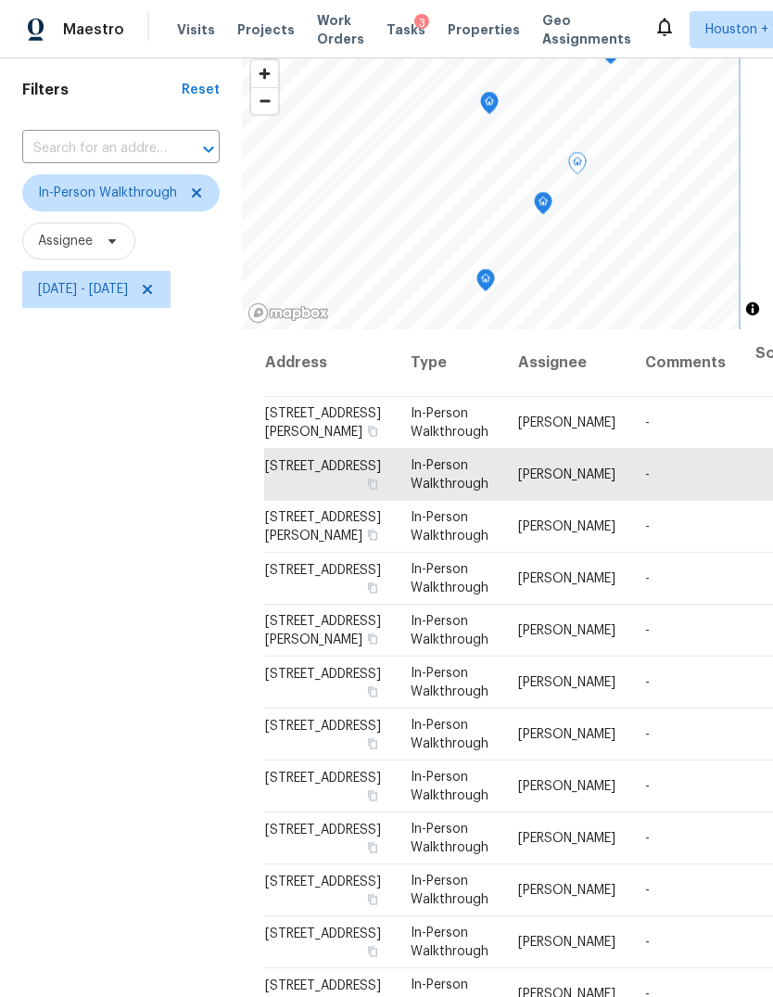
click at [494, 282] on icon "Map marker" at bounding box center [486, 280] width 17 height 21
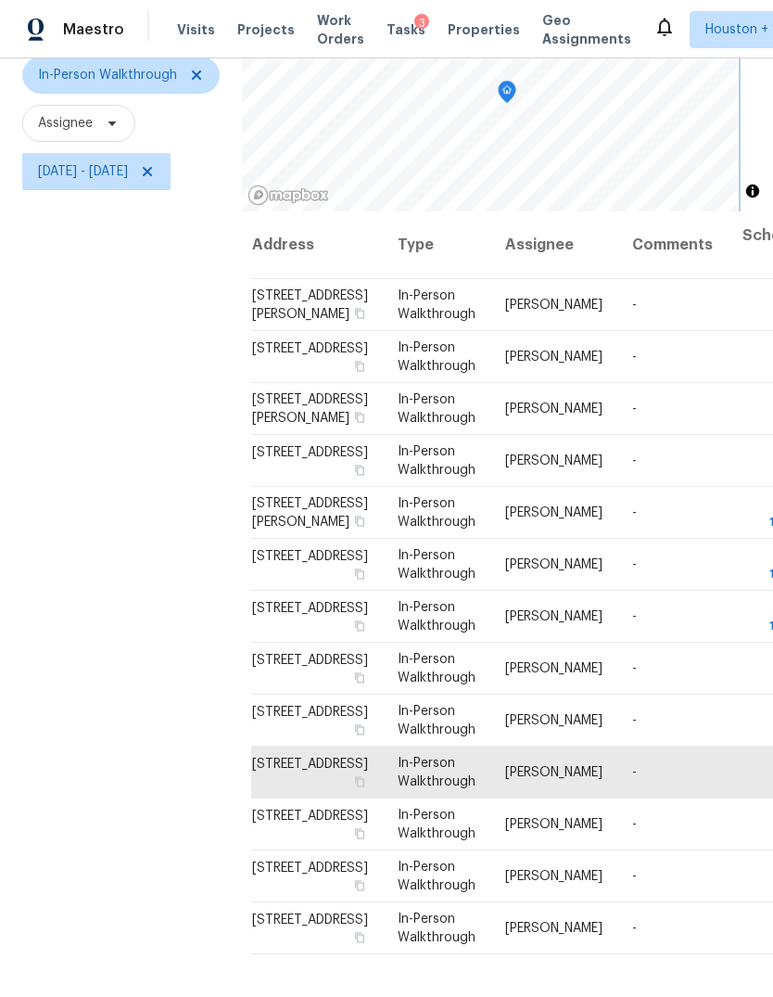
scroll to position [179, 0]
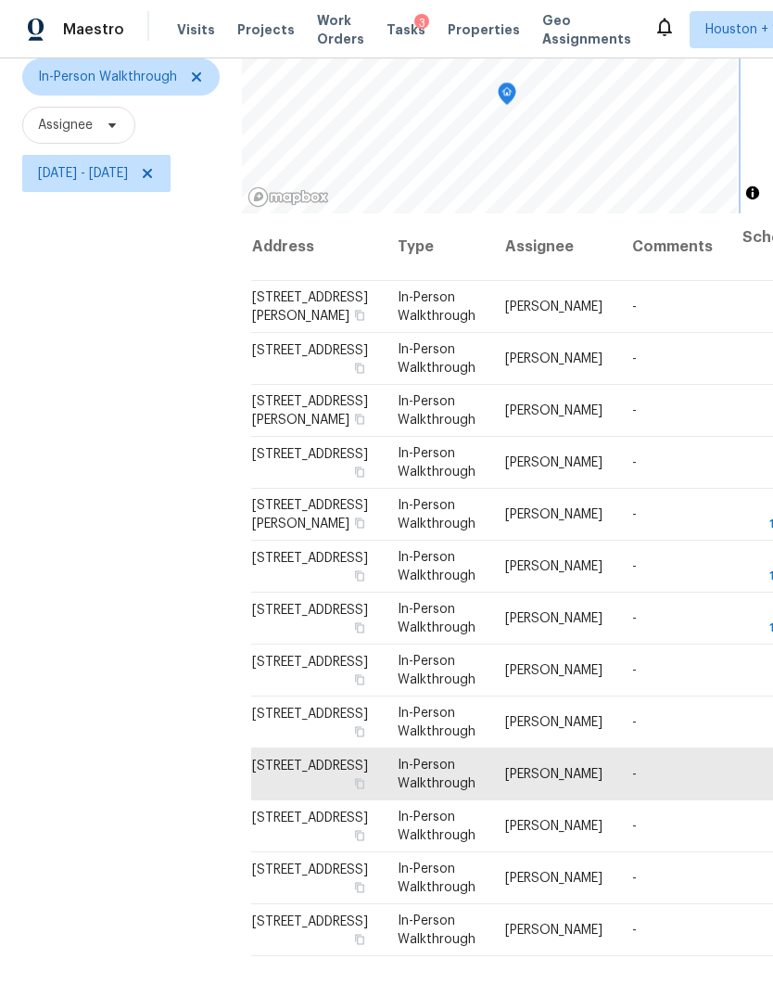
click at [516, 97] on icon "Map marker" at bounding box center [507, 93] width 17 height 21
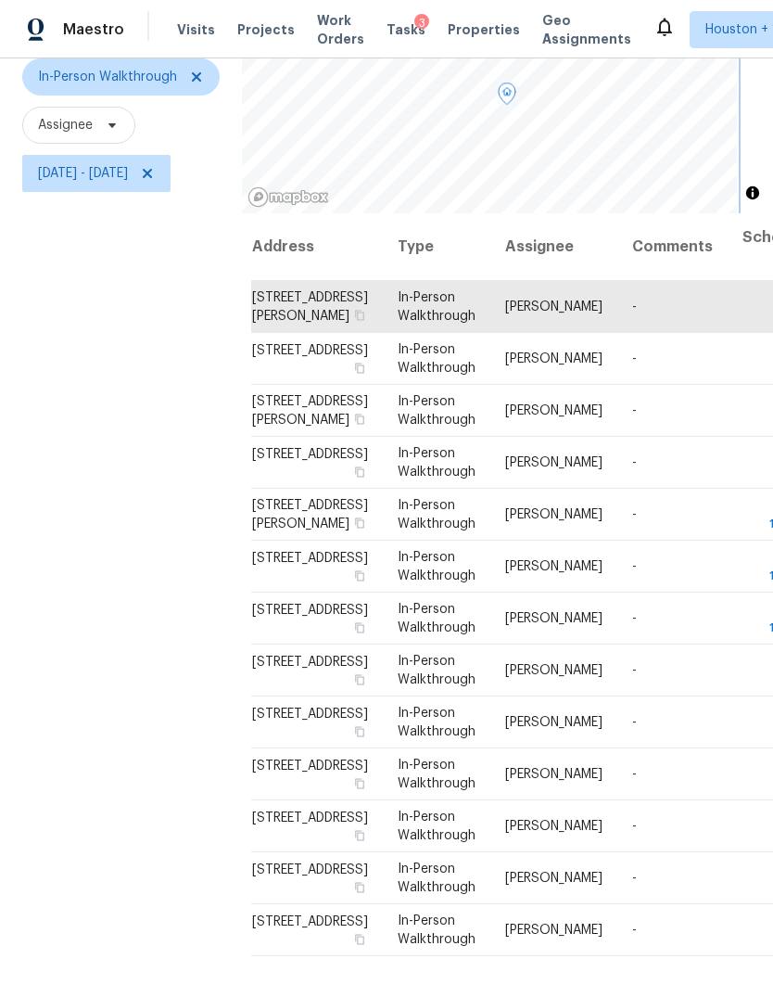
scroll to position [0, 13]
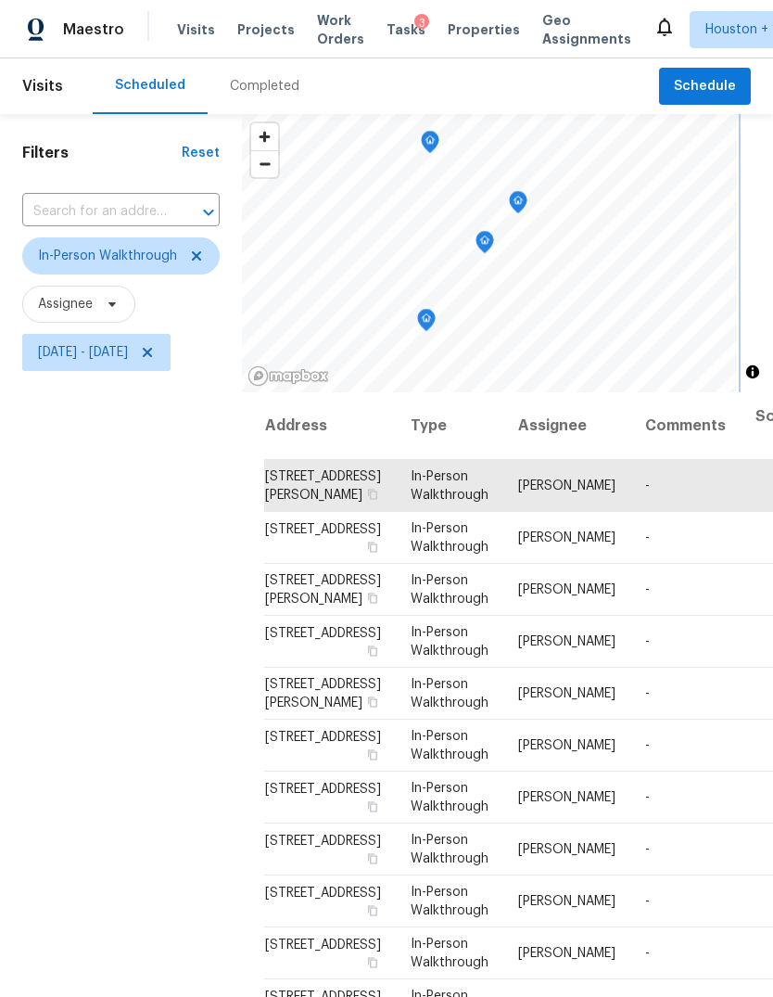
click at [435, 310] on icon "Map marker" at bounding box center [426, 320] width 17 height 21
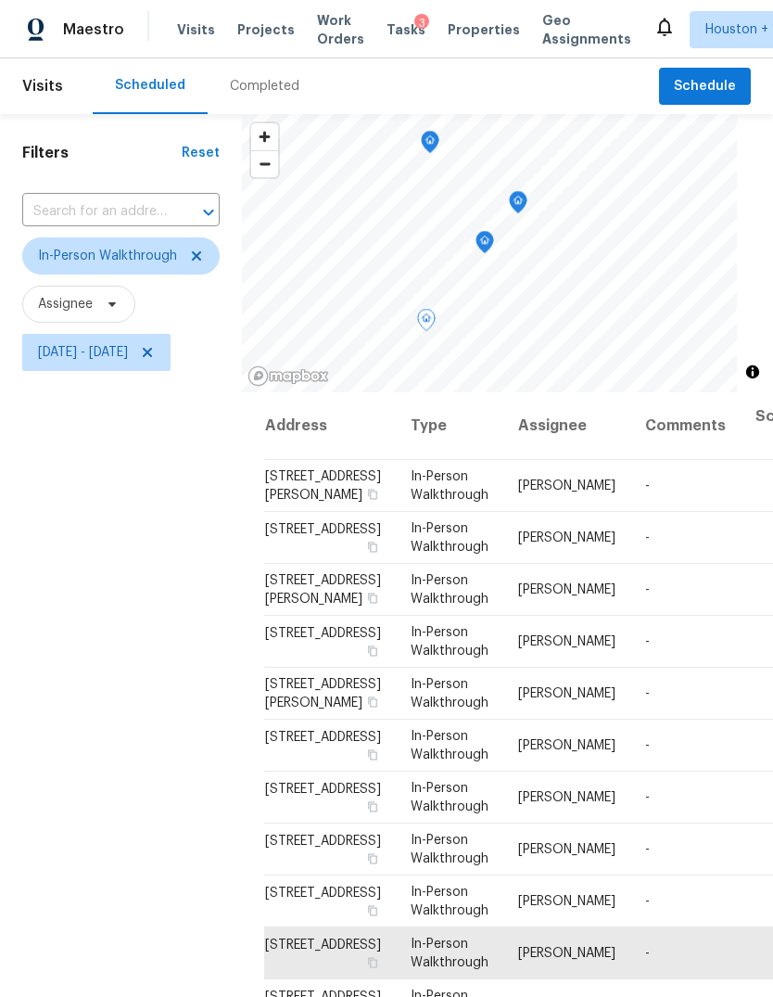
click at [0, 0] on icon at bounding box center [0, 0] width 0 height 0
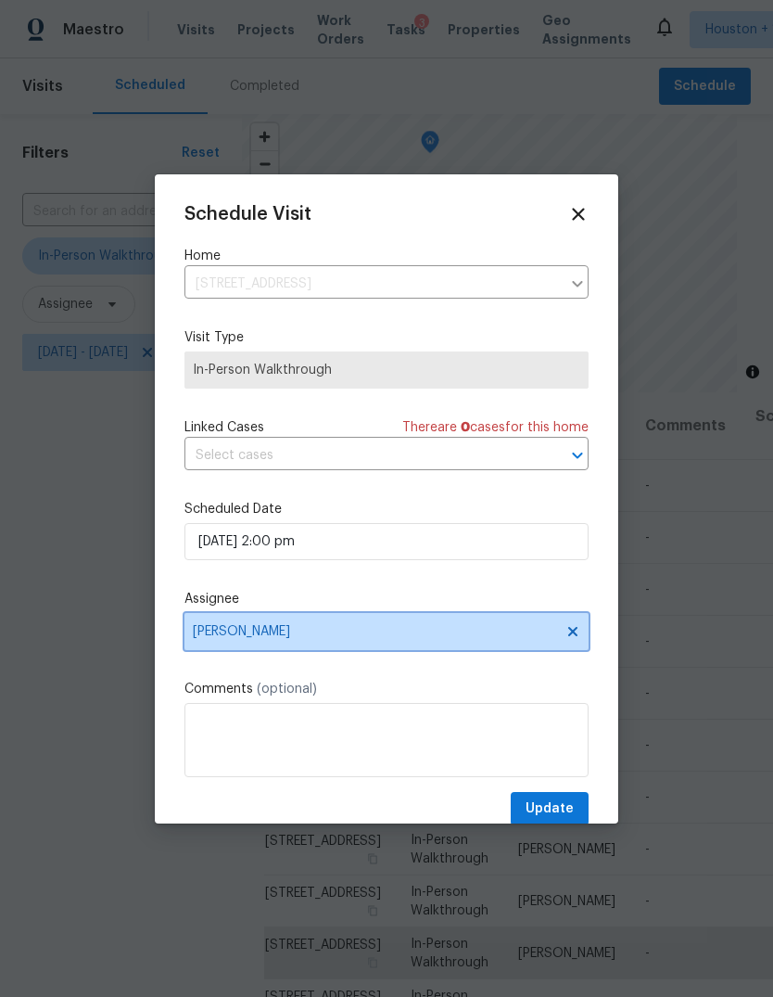
click at [465, 639] on span "[PERSON_NAME]" at bounding box center [375, 631] width 364 height 15
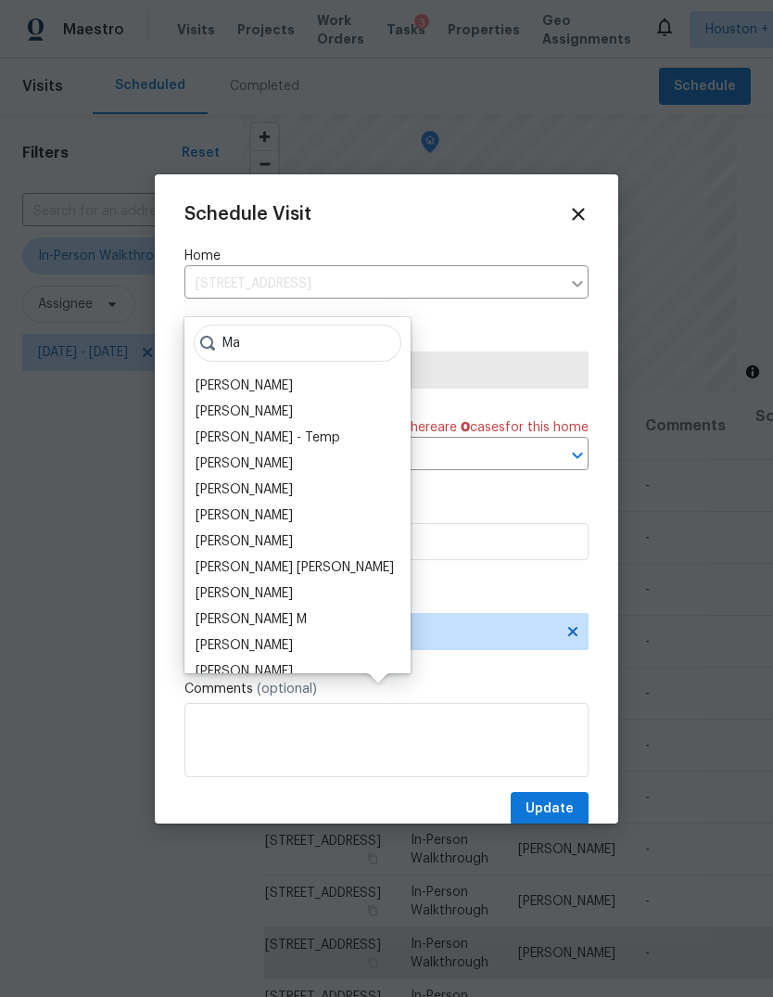
type input "M"
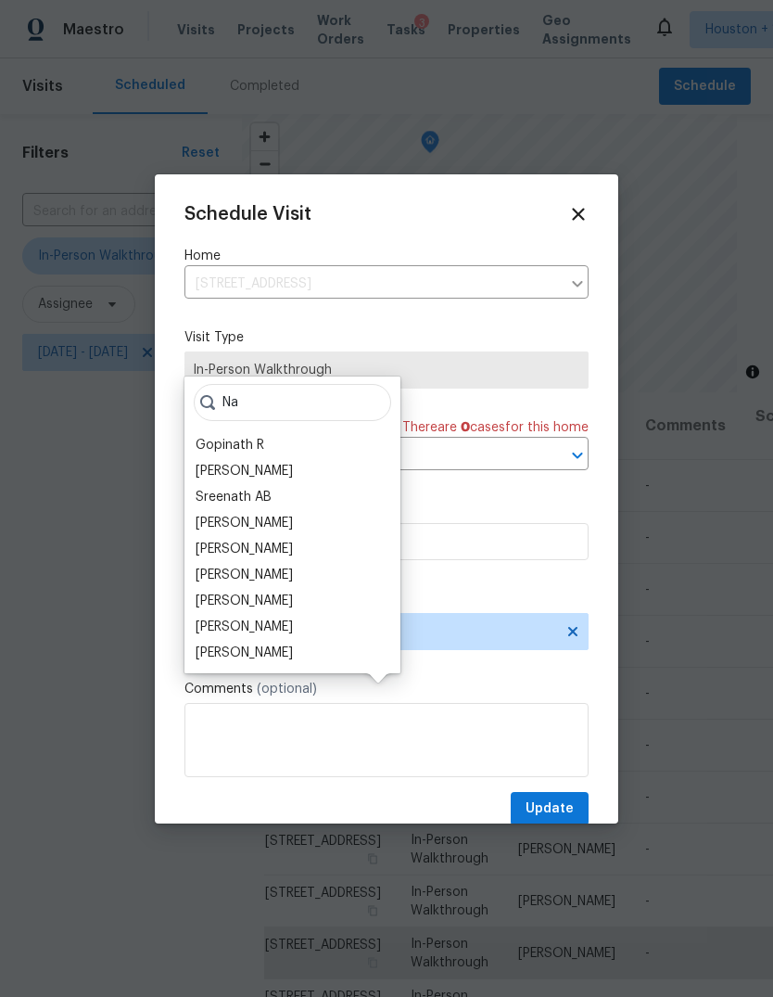
type input "Na"
click at [215, 592] on div "[PERSON_NAME]" at bounding box center [244, 601] width 97 height 19
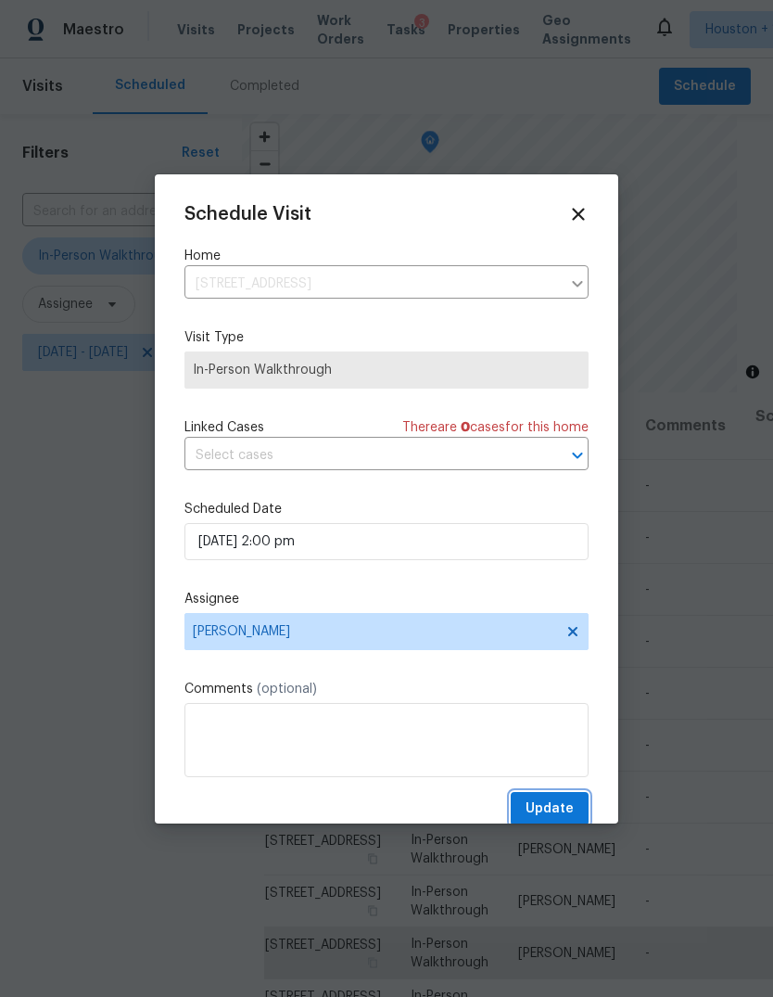
click at [571, 812] on span "Update" at bounding box center [550, 809] width 48 height 23
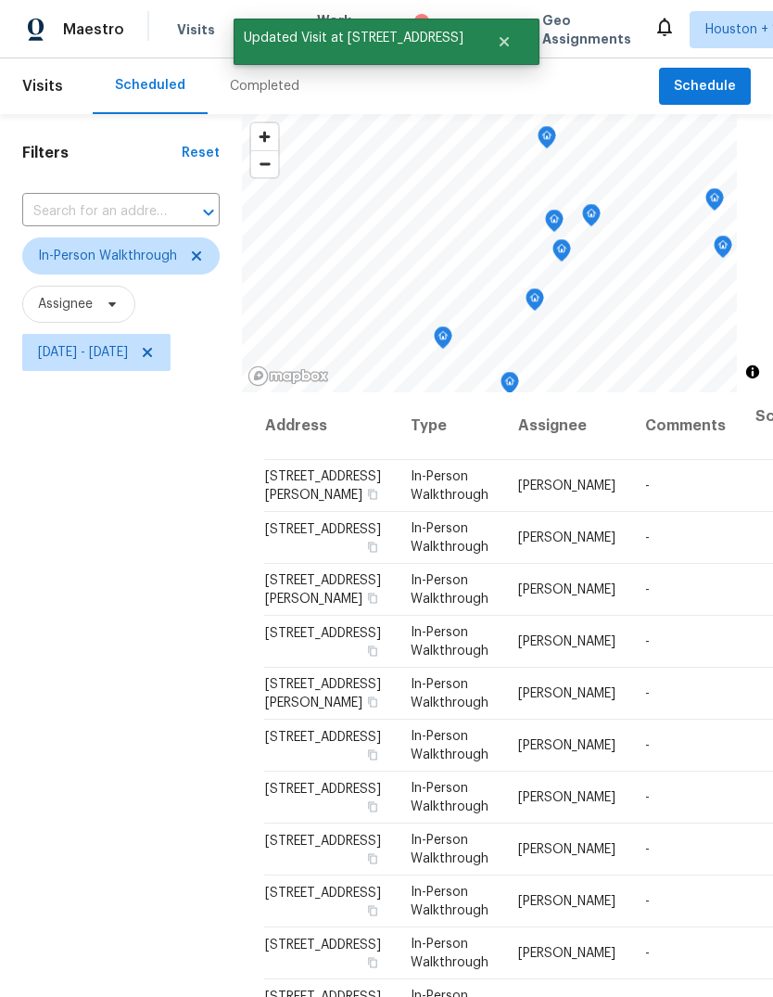
click at [544, 288] on icon "Map marker" at bounding box center [535, 299] width 19 height 23
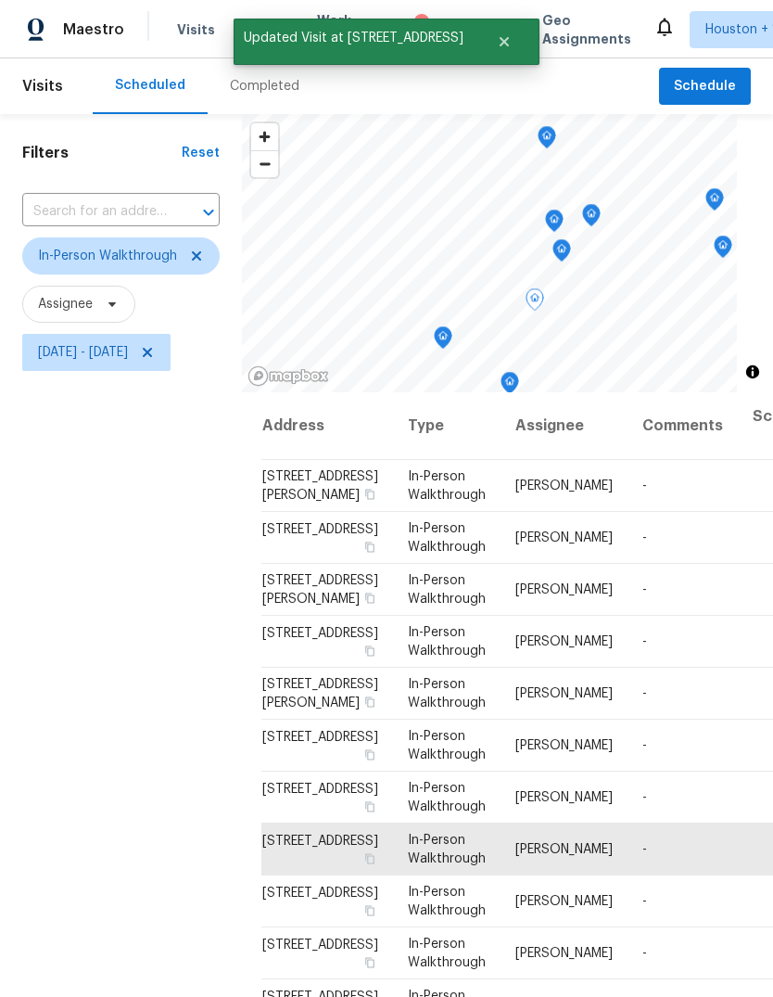
click at [0, 0] on icon at bounding box center [0, 0] width 0 height 0
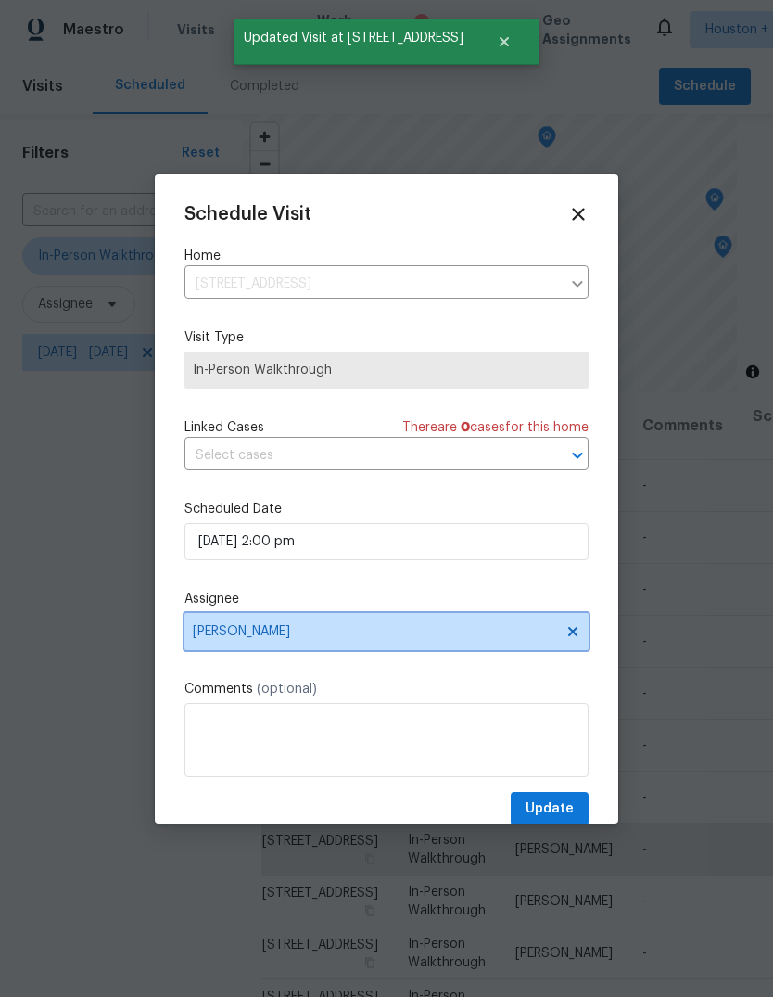
click at [487, 636] on span "[PERSON_NAME]" at bounding box center [375, 631] width 364 height 15
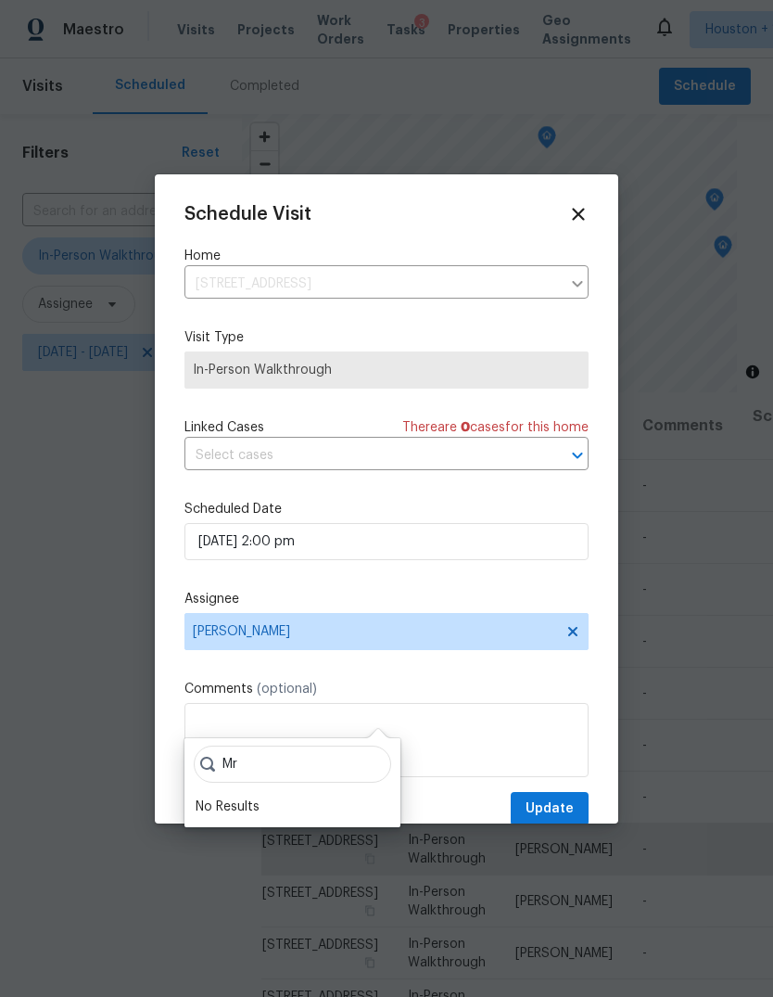
type input "M"
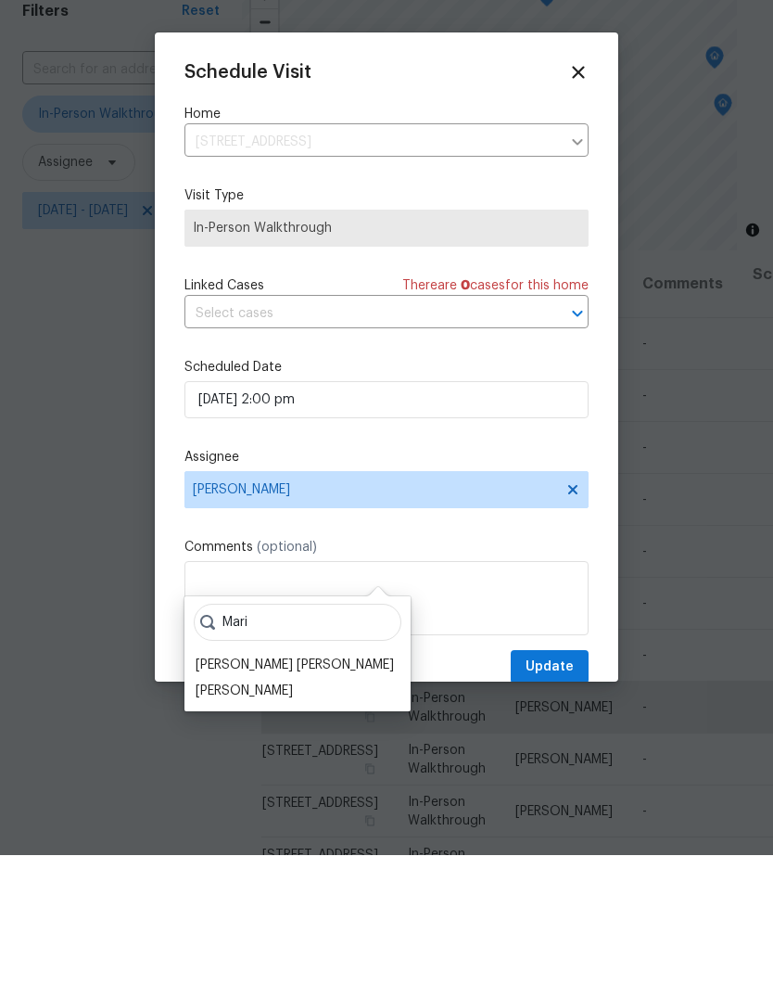
type input "Mari"
click at [226, 824] on div "[PERSON_NAME]" at bounding box center [244, 833] width 97 height 19
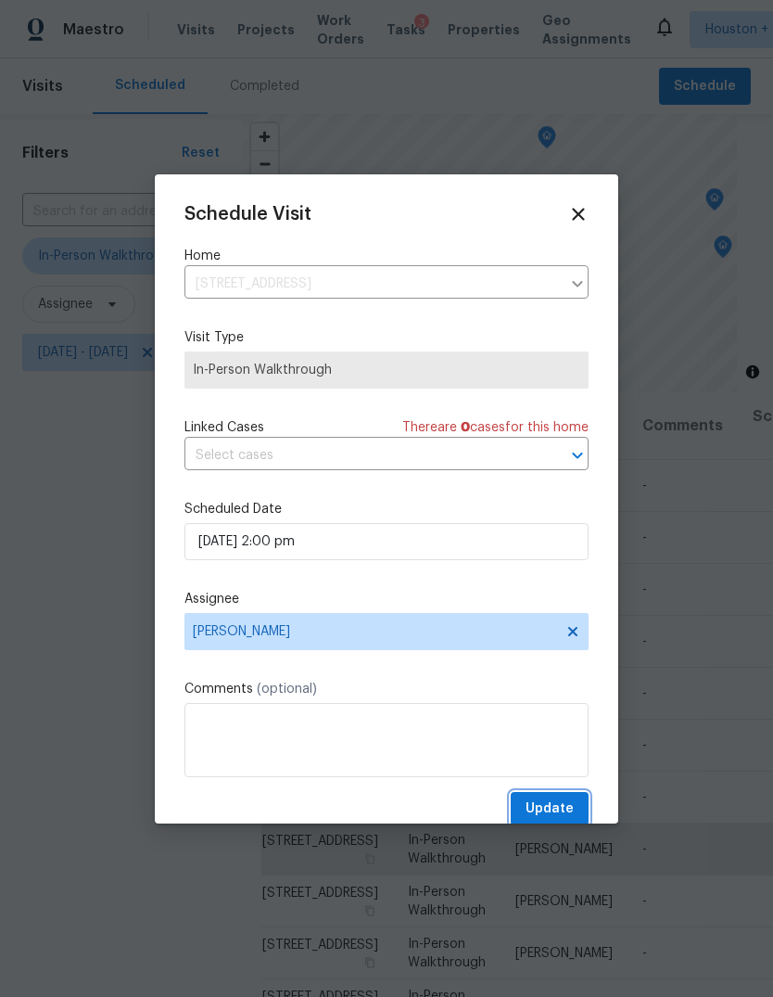
click at [569, 798] on button "Update" at bounding box center [550, 809] width 78 height 34
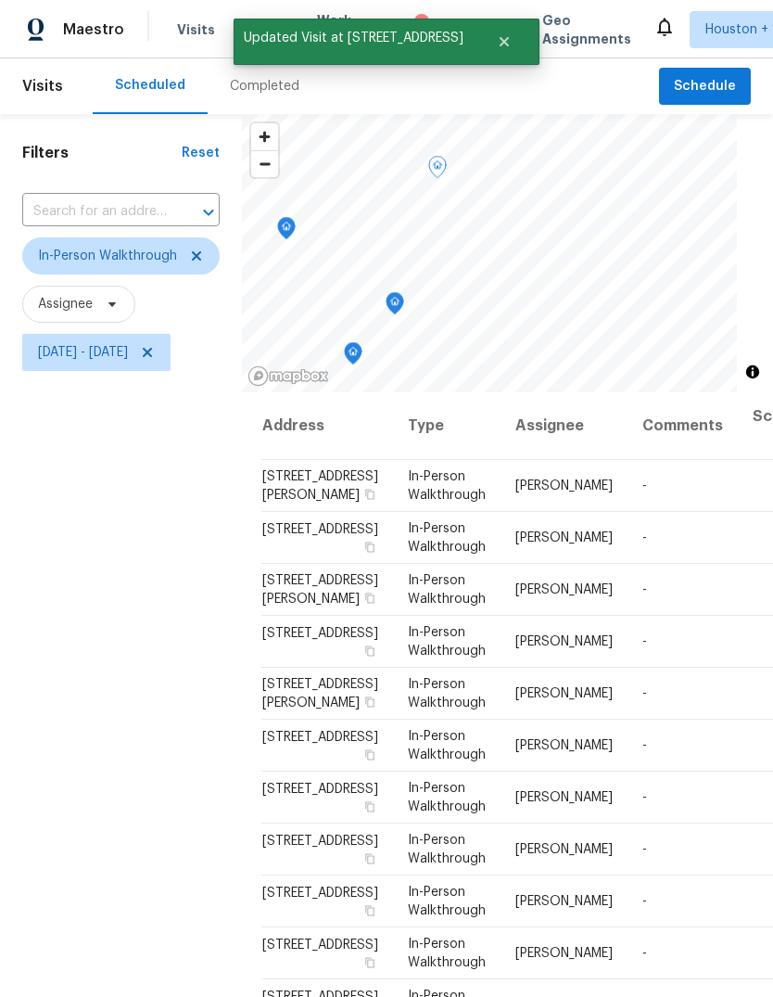
click at [403, 293] on icon "Map marker" at bounding box center [395, 303] width 17 height 21
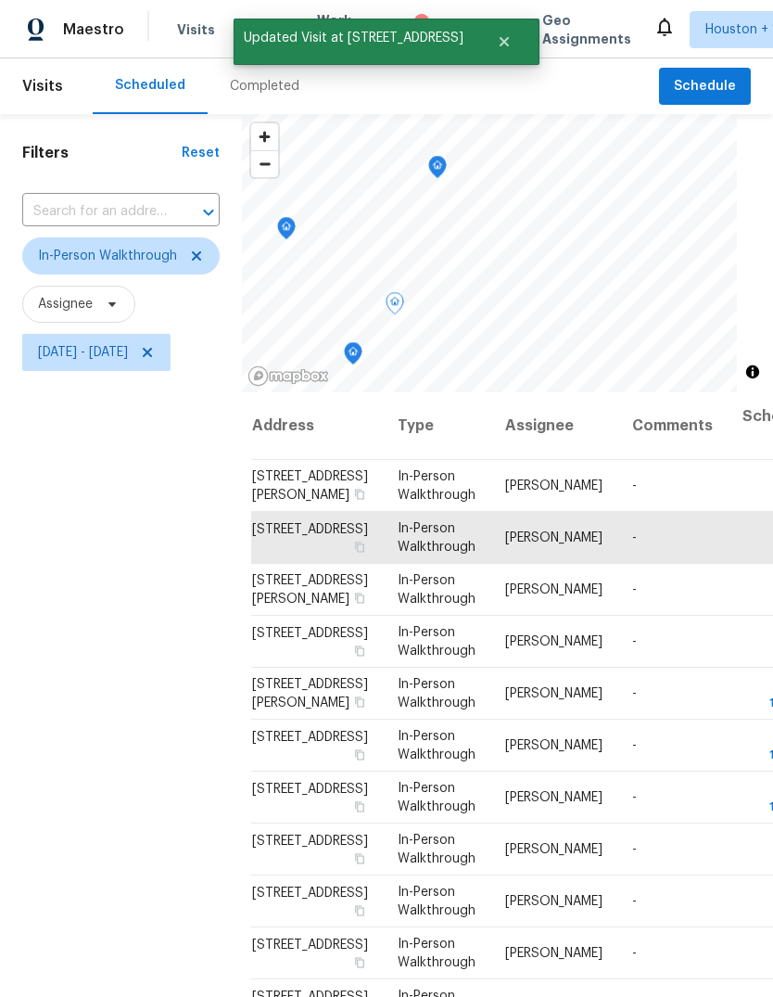
scroll to position [16, 11]
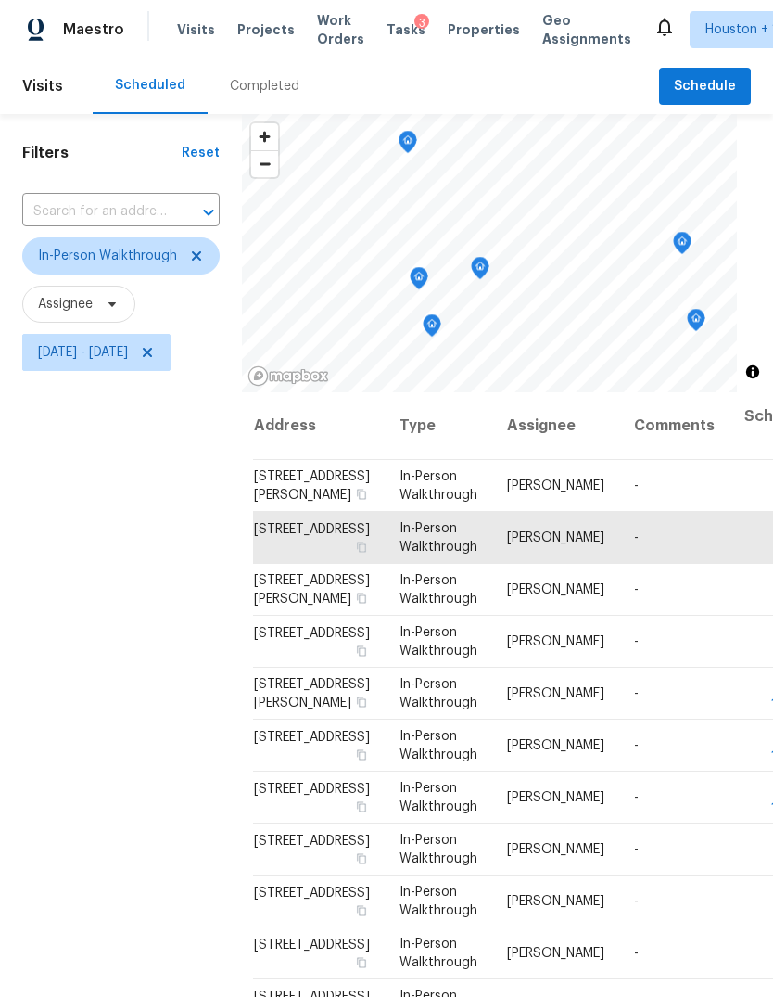
click at [489, 258] on icon "Map marker" at bounding box center [480, 268] width 17 height 21
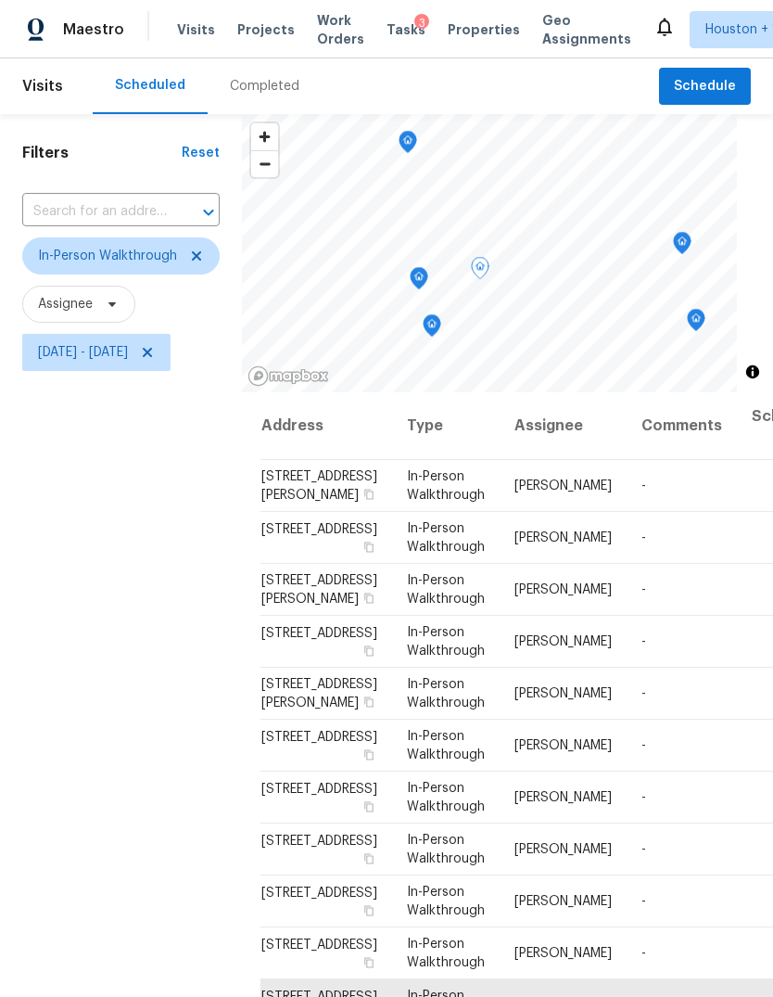
scroll to position [619, 3]
click at [497, 235] on icon "Map marker" at bounding box center [489, 246] width 19 height 23
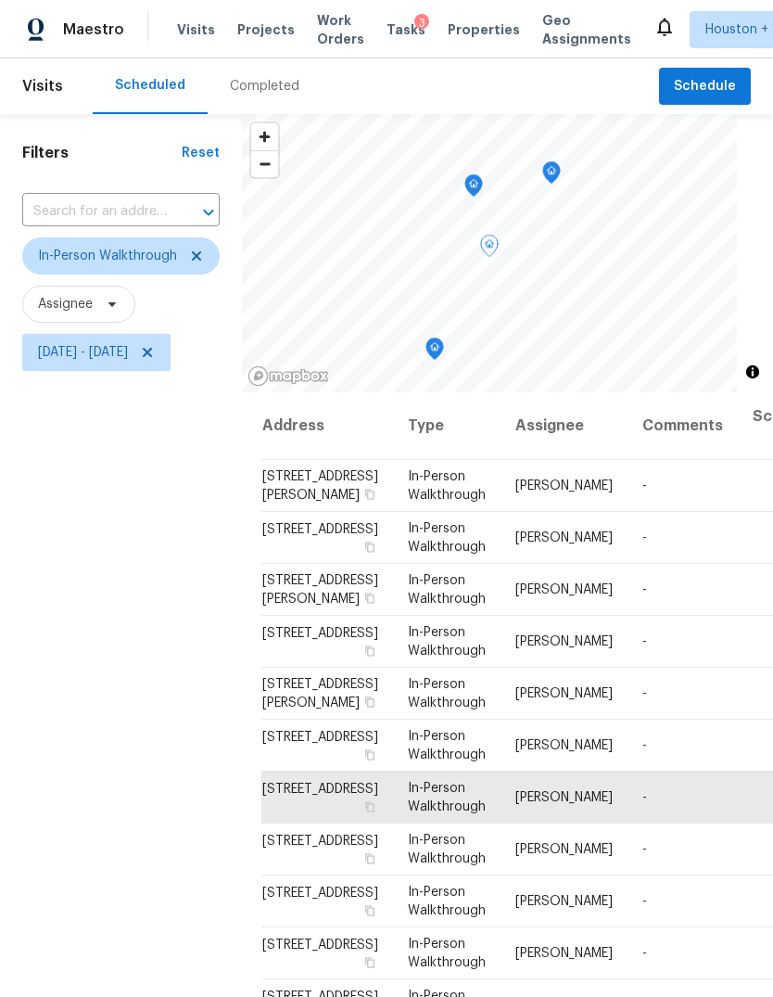
click at [443, 338] on icon "Map marker" at bounding box center [435, 348] width 17 height 21
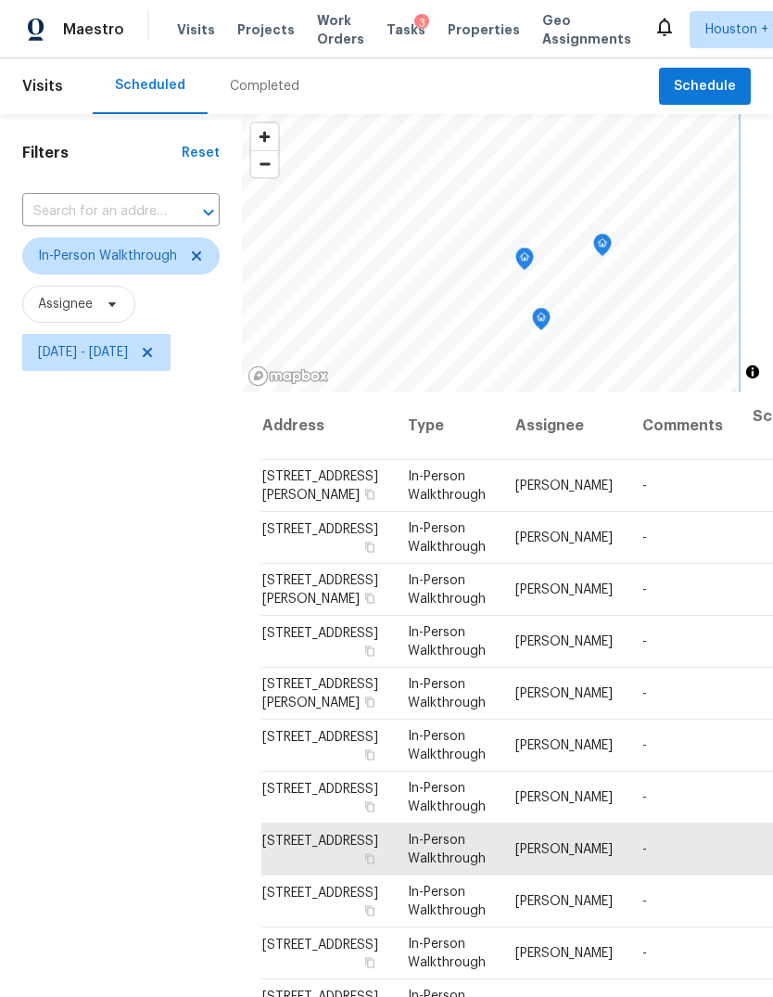
click at [612, 234] on icon "Map marker" at bounding box center [603, 245] width 19 height 23
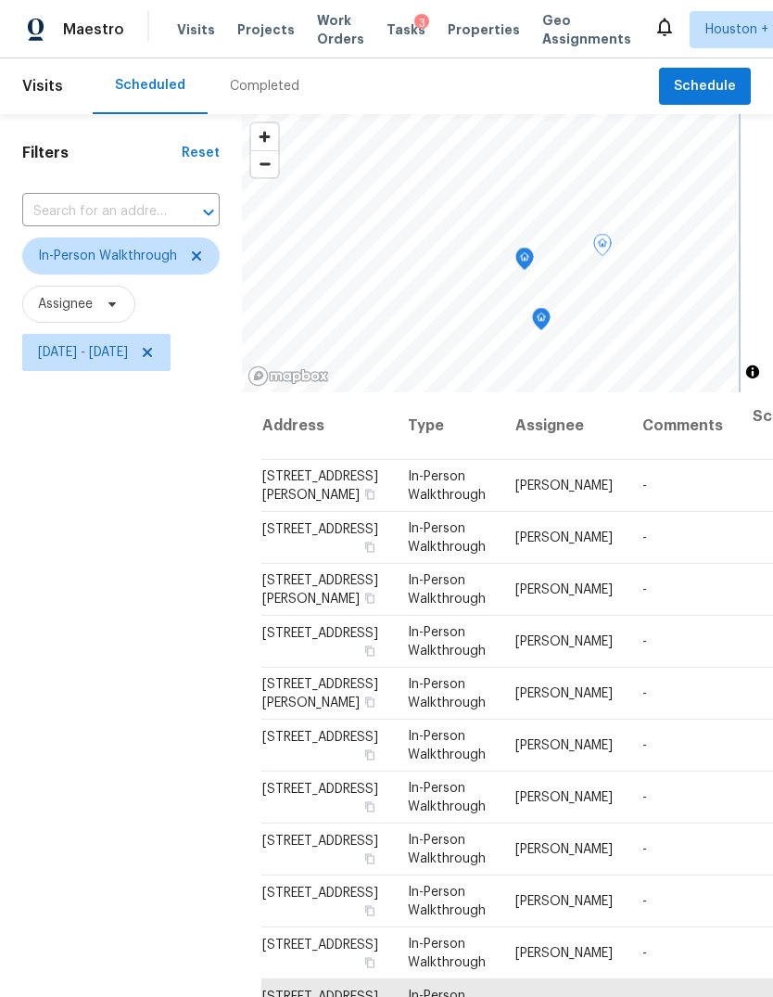
click at [550, 309] on icon "Map marker" at bounding box center [541, 319] width 17 height 21
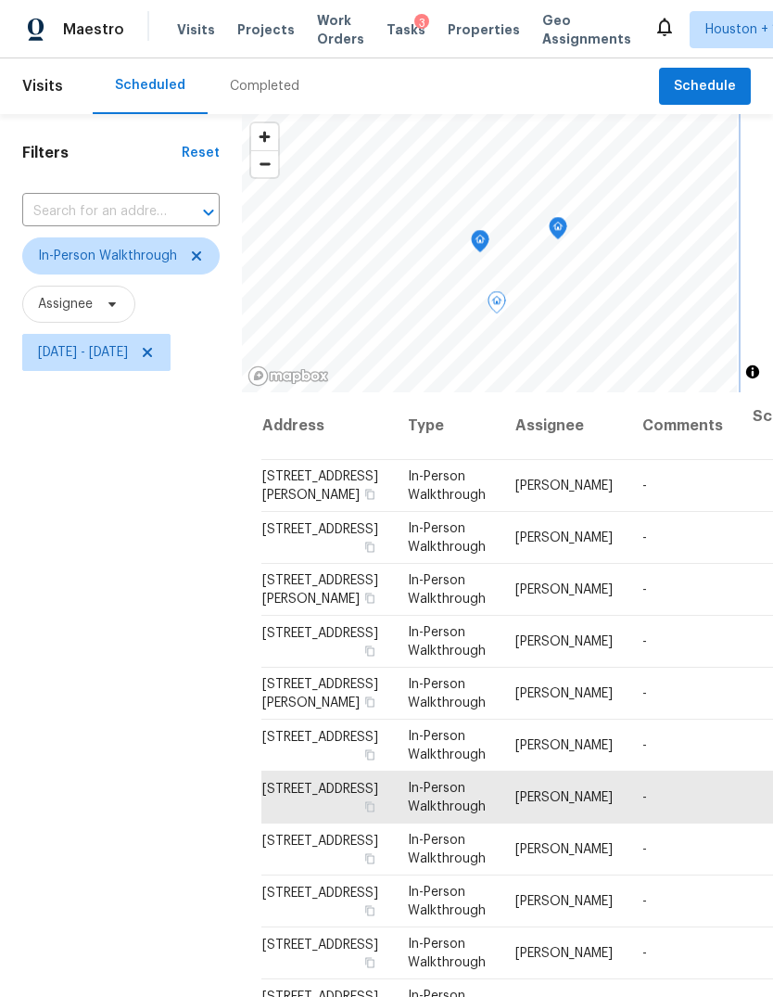
click at [568, 217] on icon "Map marker" at bounding box center [558, 228] width 19 height 23
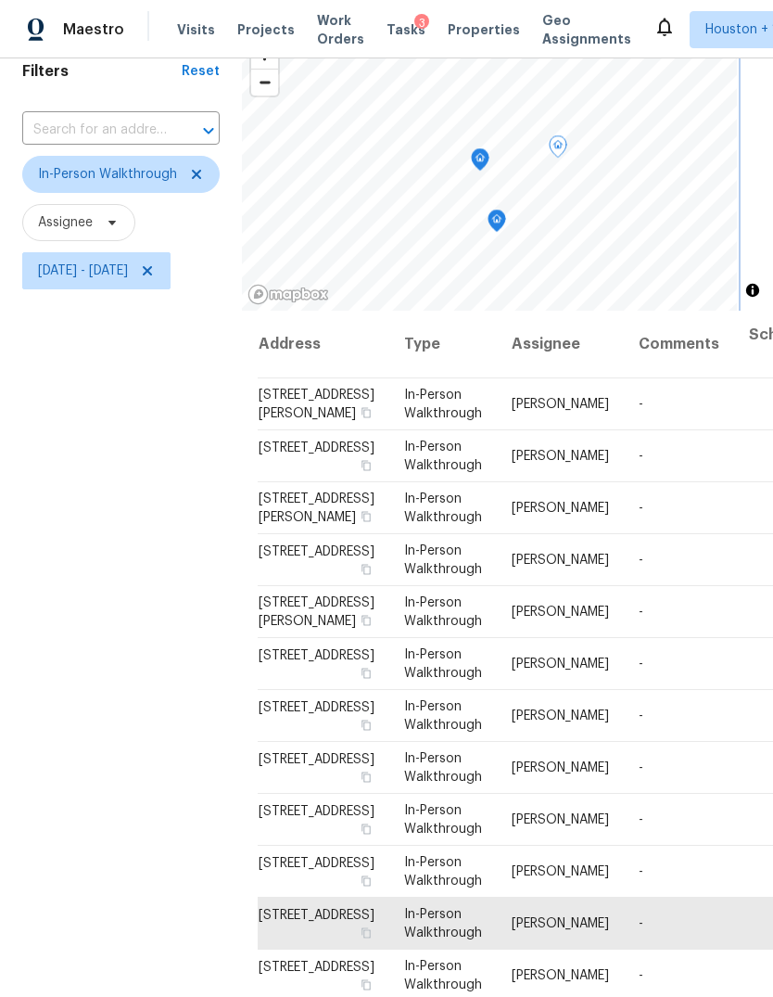
scroll to position [436, 5]
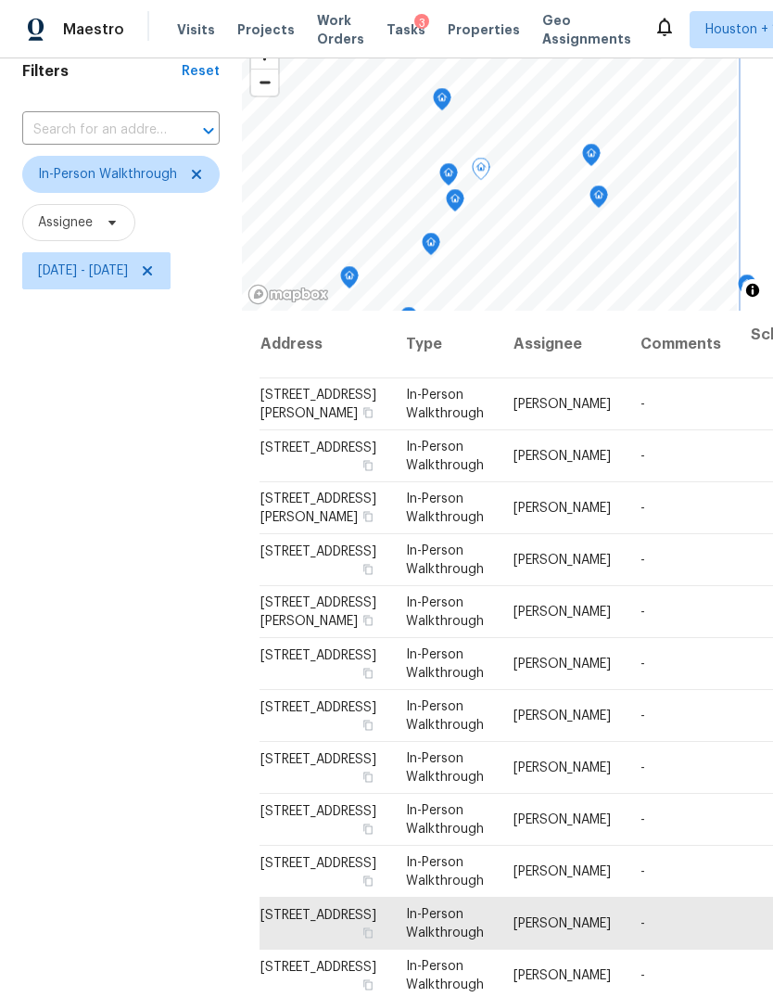
click at [607, 186] on icon "Map marker" at bounding box center [599, 196] width 17 height 21
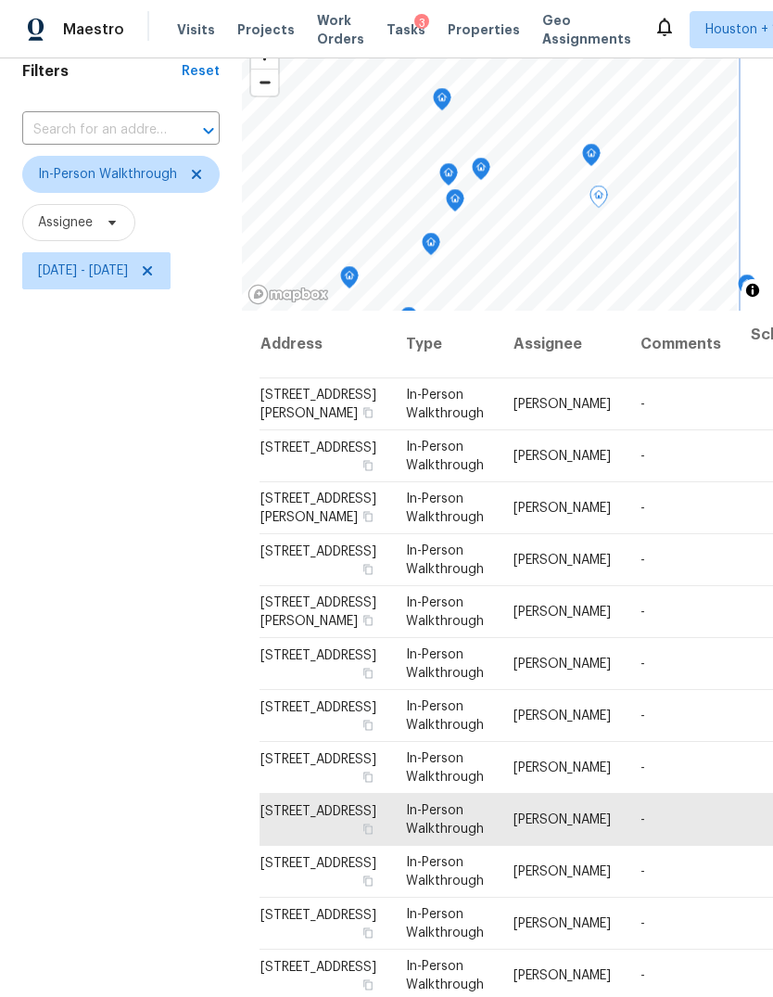
click at [593, 154] on icon "Map marker" at bounding box center [592, 155] width 2 height 3
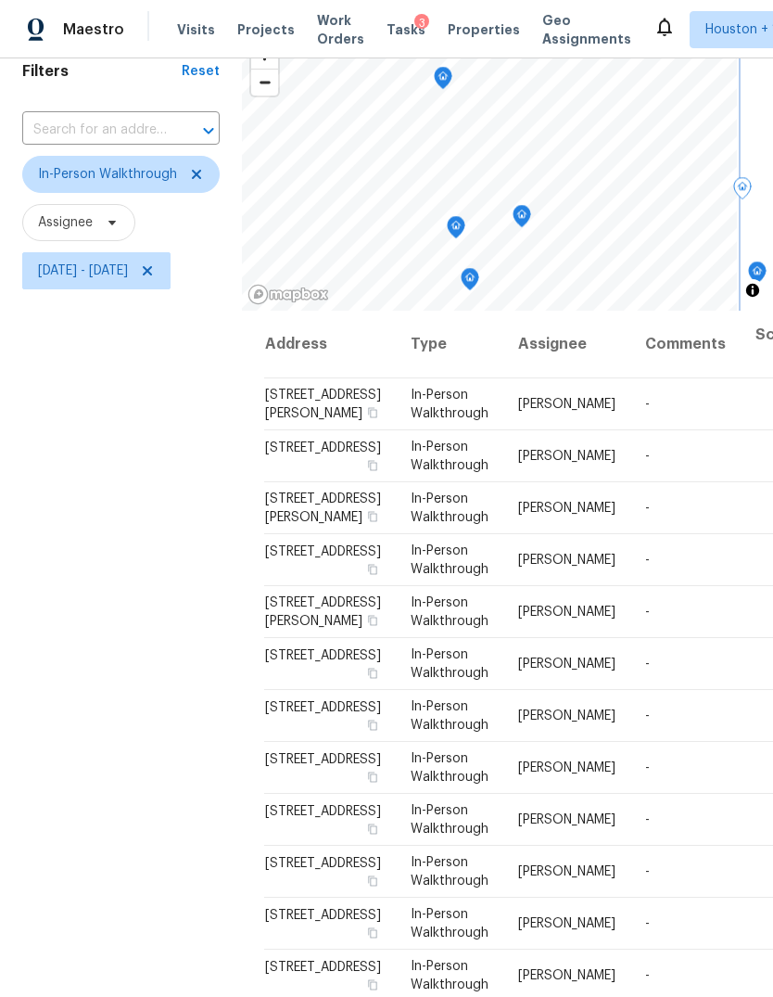
scroll to position [424, 0]
click at [529, 205] on icon "Map marker" at bounding box center [522, 216] width 19 height 23
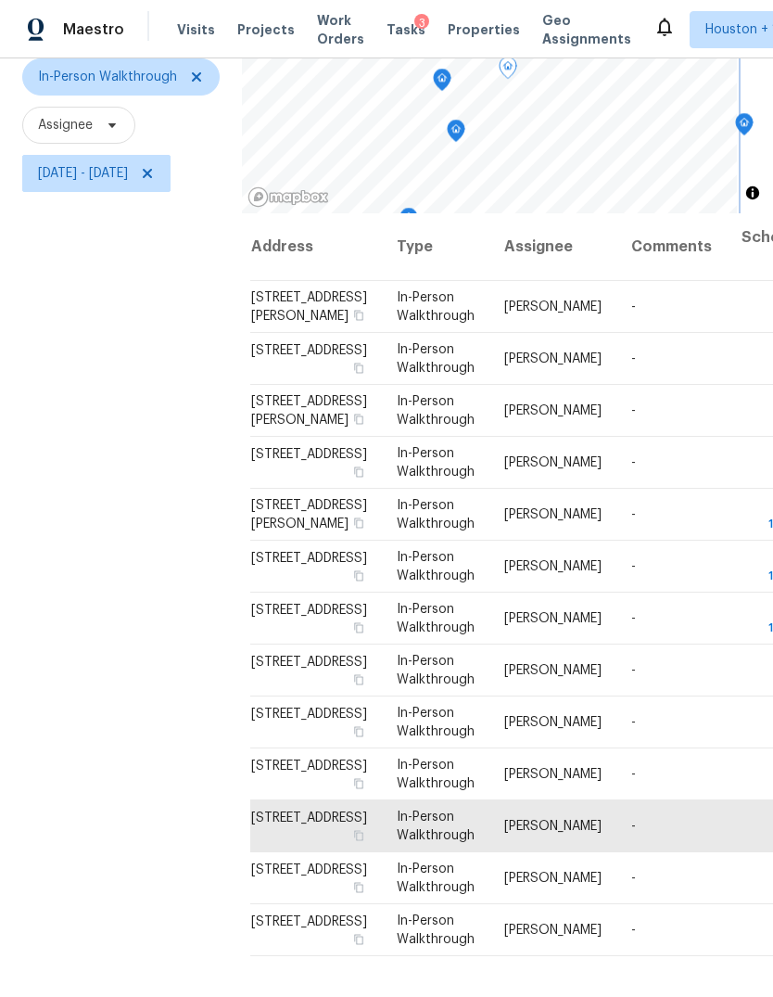
scroll to position [510, 13]
click at [0, 0] on icon at bounding box center [0, 0] width 0 height 0
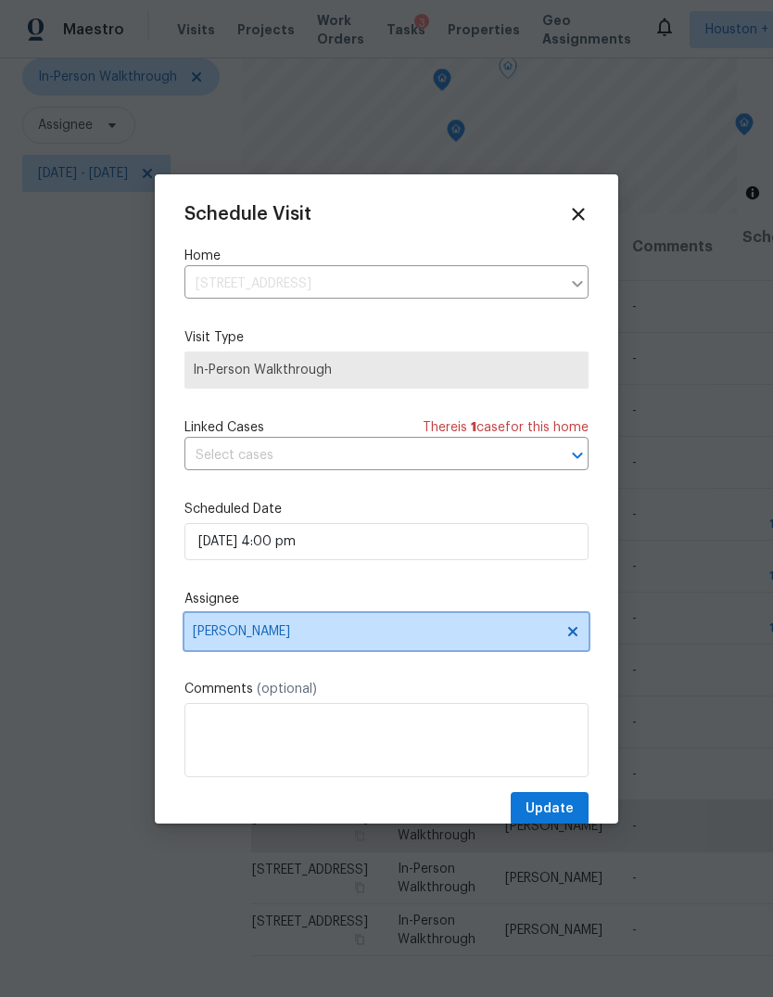
click at [488, 650] on span "[PERSON_NAME]" at bounding box center [387, 631] width 404 height 37
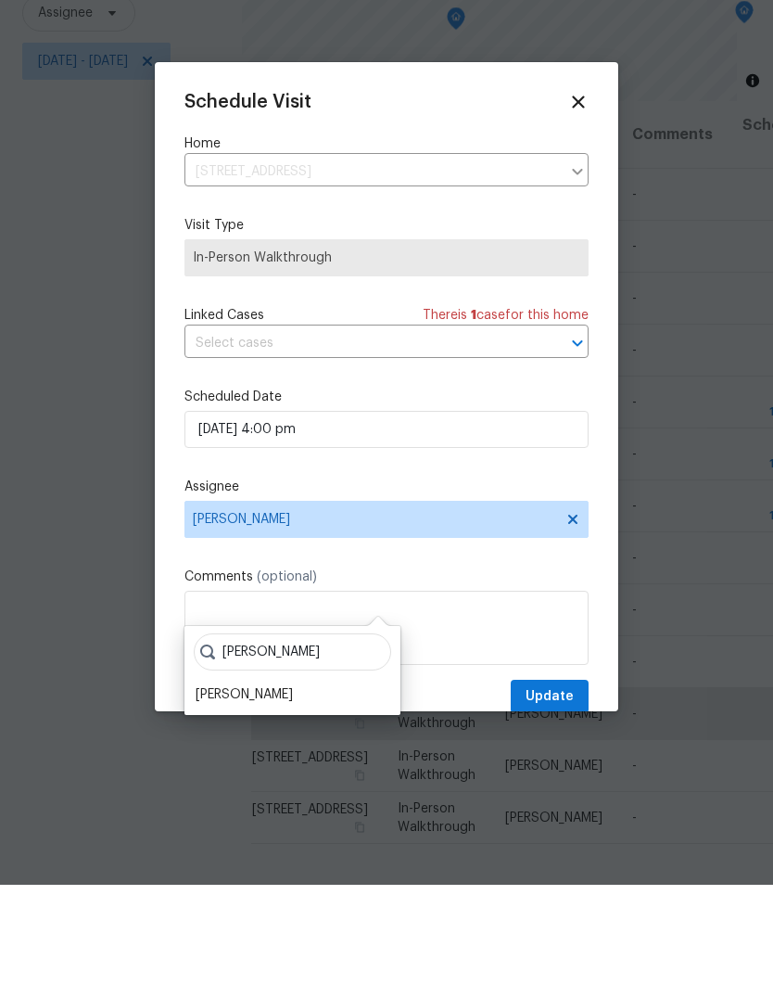
type input "[PERSON_NAME]"
click at [275, 794] on div "[PERSON_NAME]" at bounding box center [292, 807] width 205 height 26
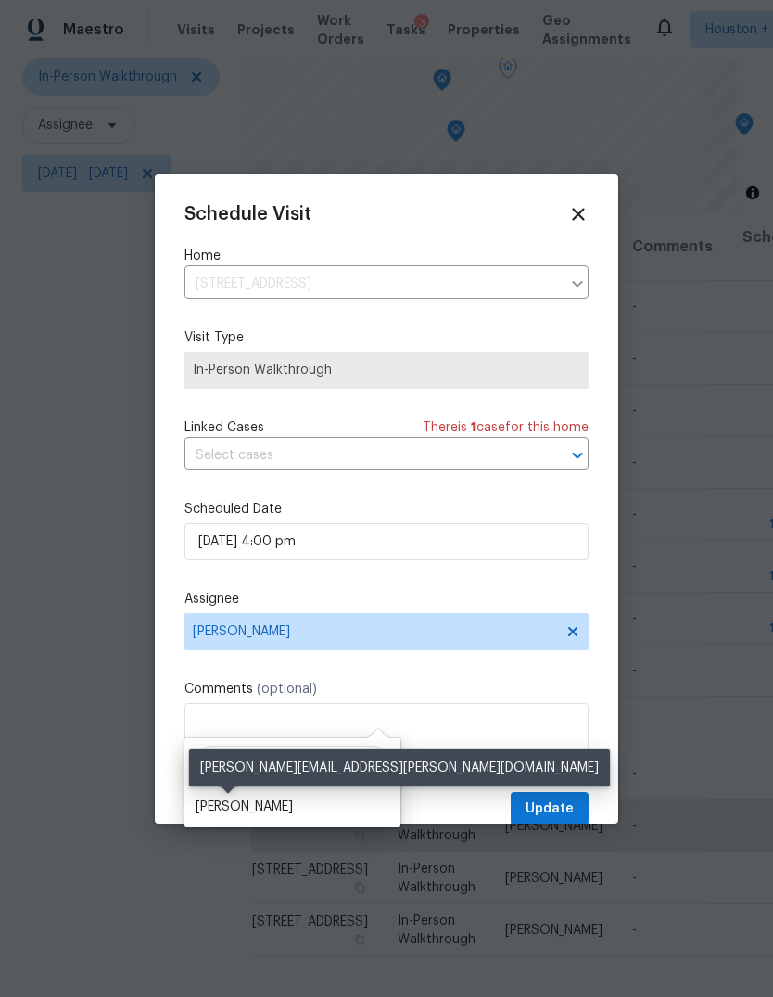
click at [223, 798] on div "[PERSON_NAME]" at bounding box center [244, 807] width 97 height 19
click at [558, 821] on span "Update" at bounding box center [550, 809] width 48 height 23
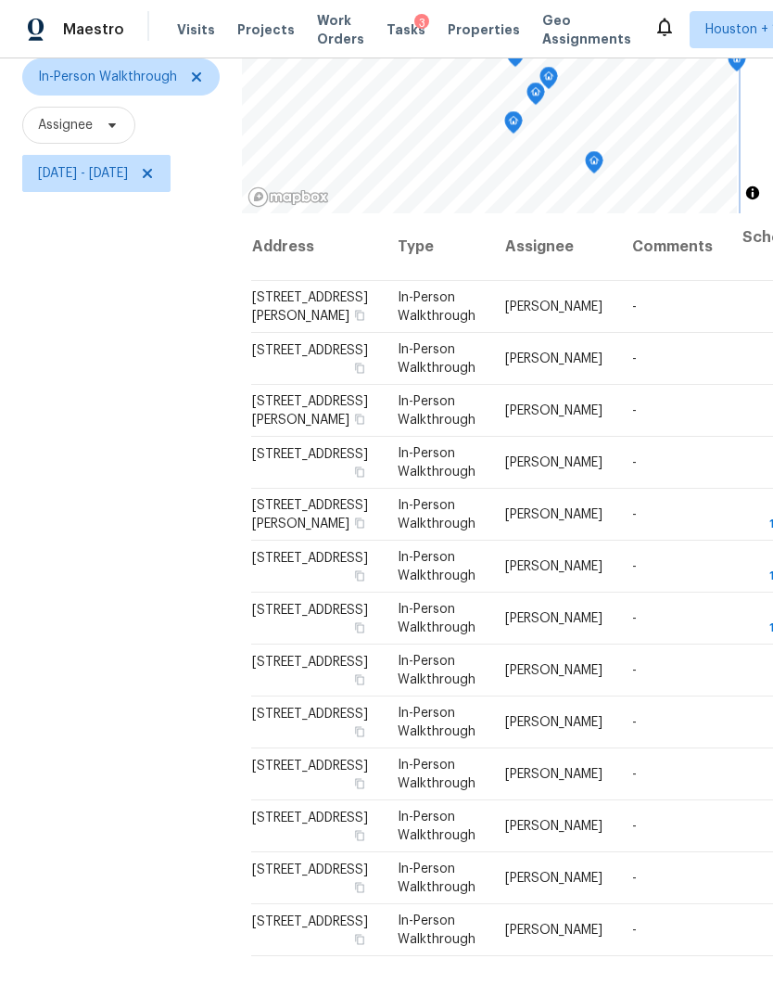
click at [544, 83] on icon "Map marker" at bounding box center [536, 93] width 17 height 21
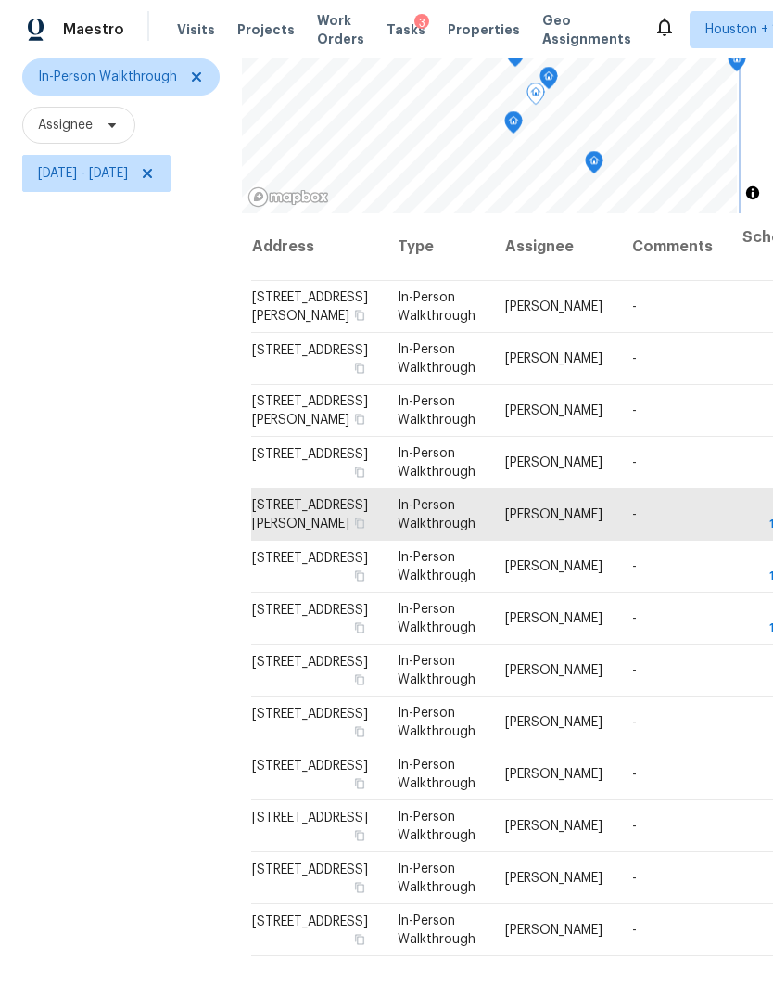
click at [517, 120] on icon "Map marker" at bounding box center [514, 122] width 6 height 5
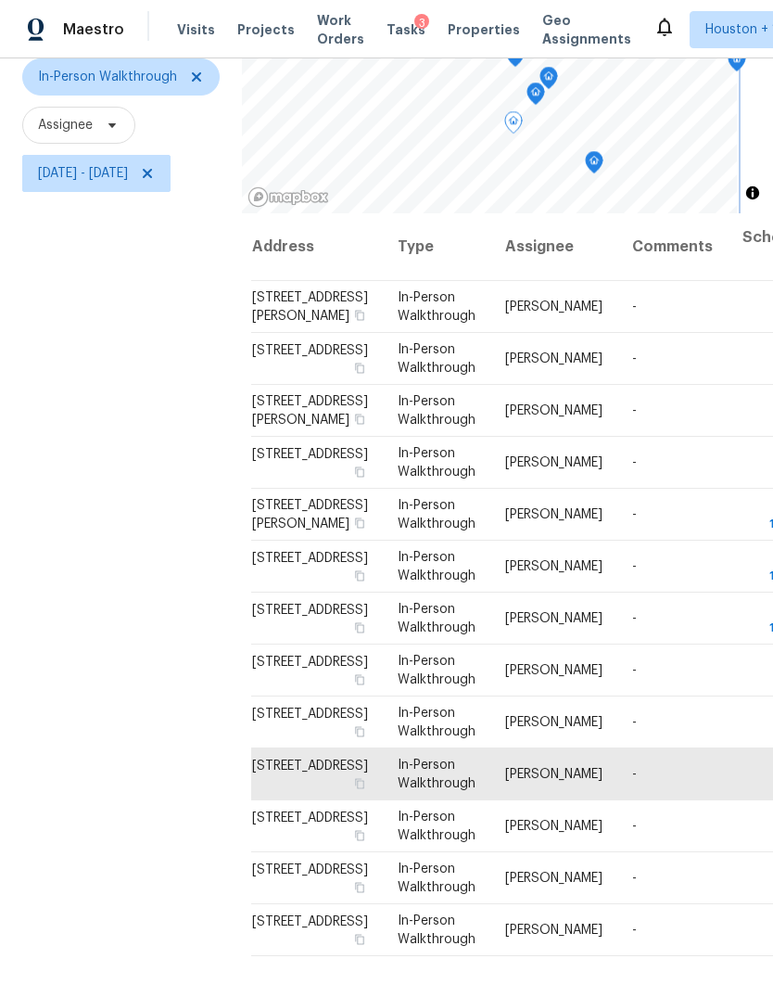
scroll to position [435, 13]
click at [603, 152] on icon "Map marker" at bounding box center [594, 162] width 17 height 21
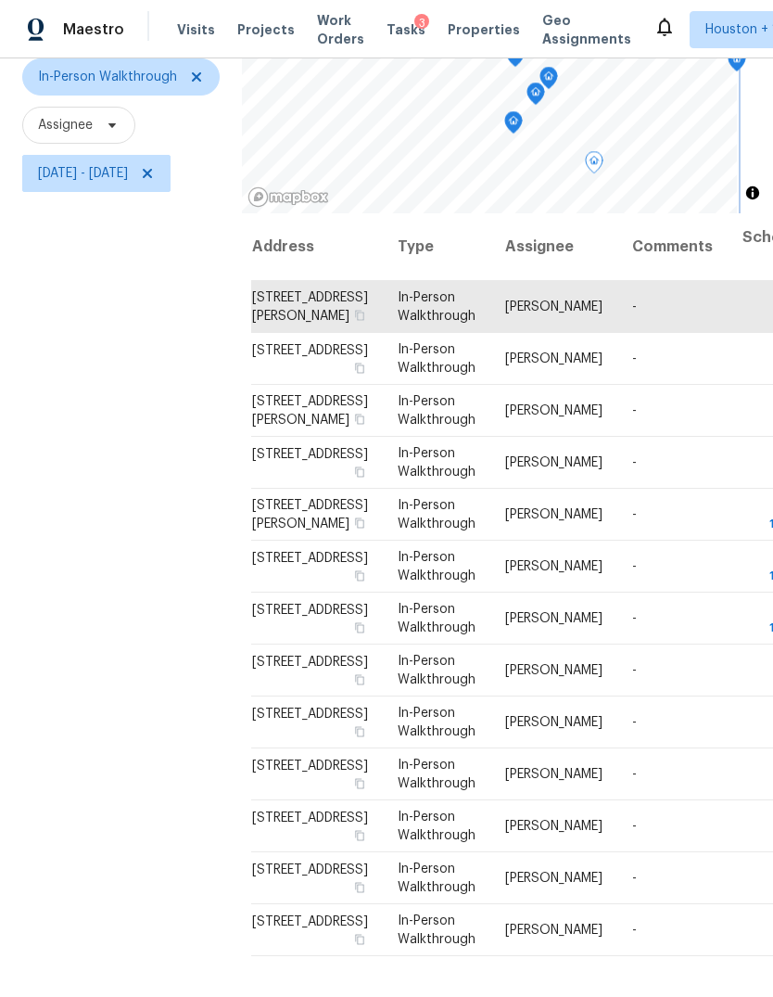
scroll to position [0, 13]
click at [551, 139] on icon "Map marker" at bounding box center [548, 141] width 6 height 5
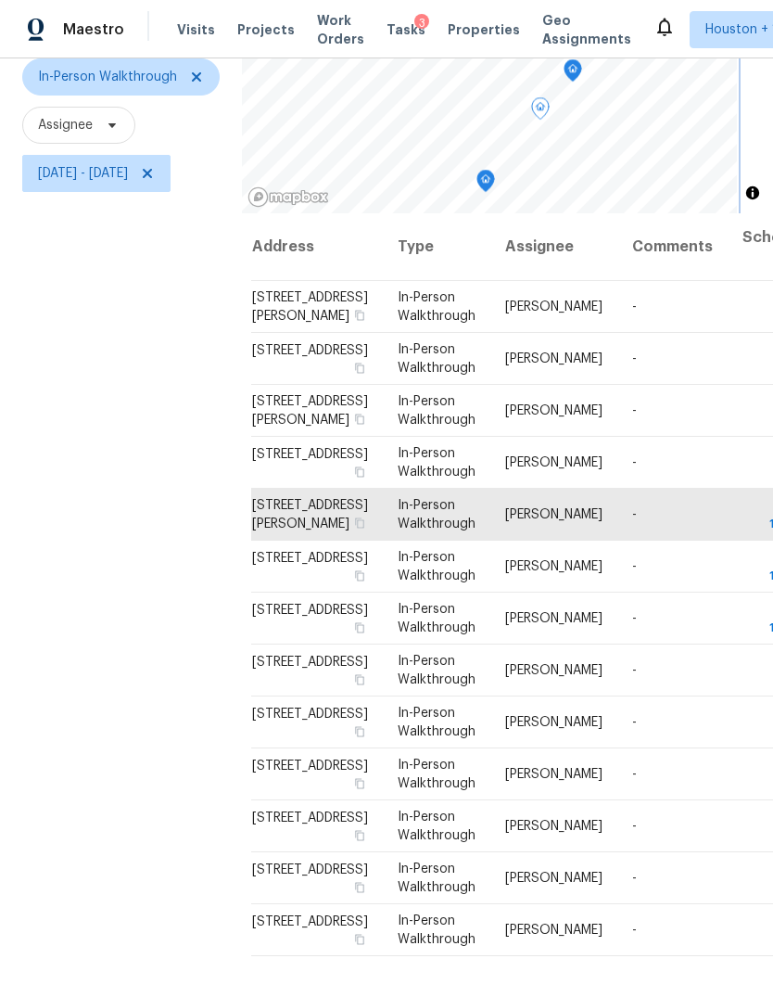
click at [494, 171] on icon "Map marker" at bounding box center [486, 181] width 17 height 21
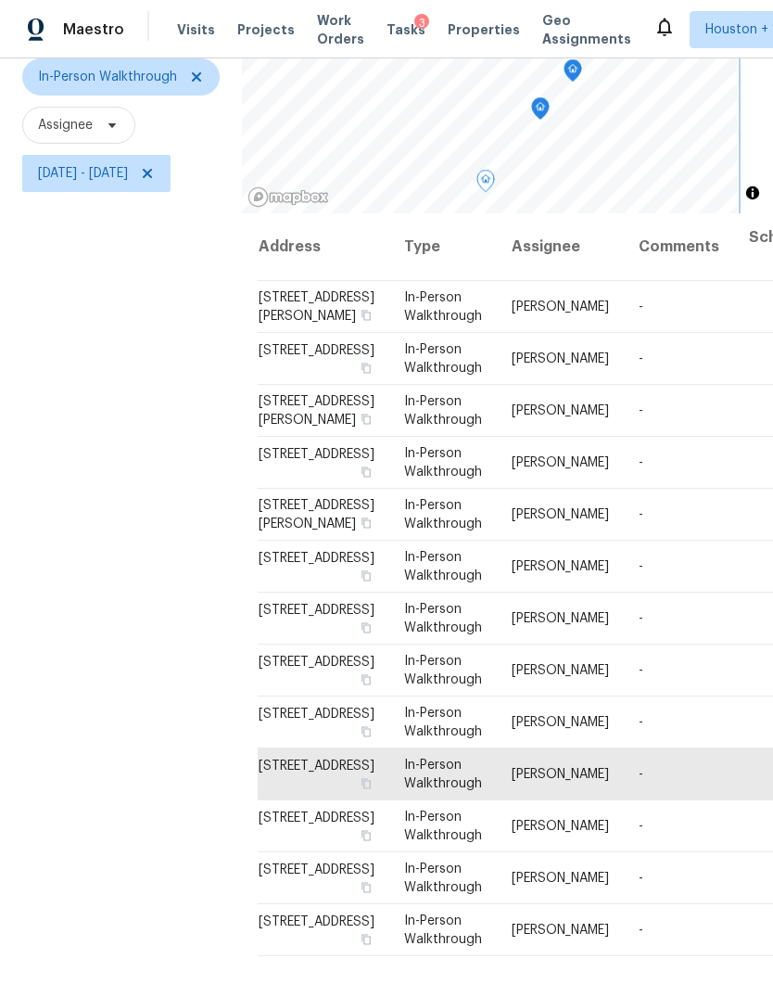
scroll to position [528, 6]
click at [0, 0] on icon at bounding box center [0, 0] width 0 height 0
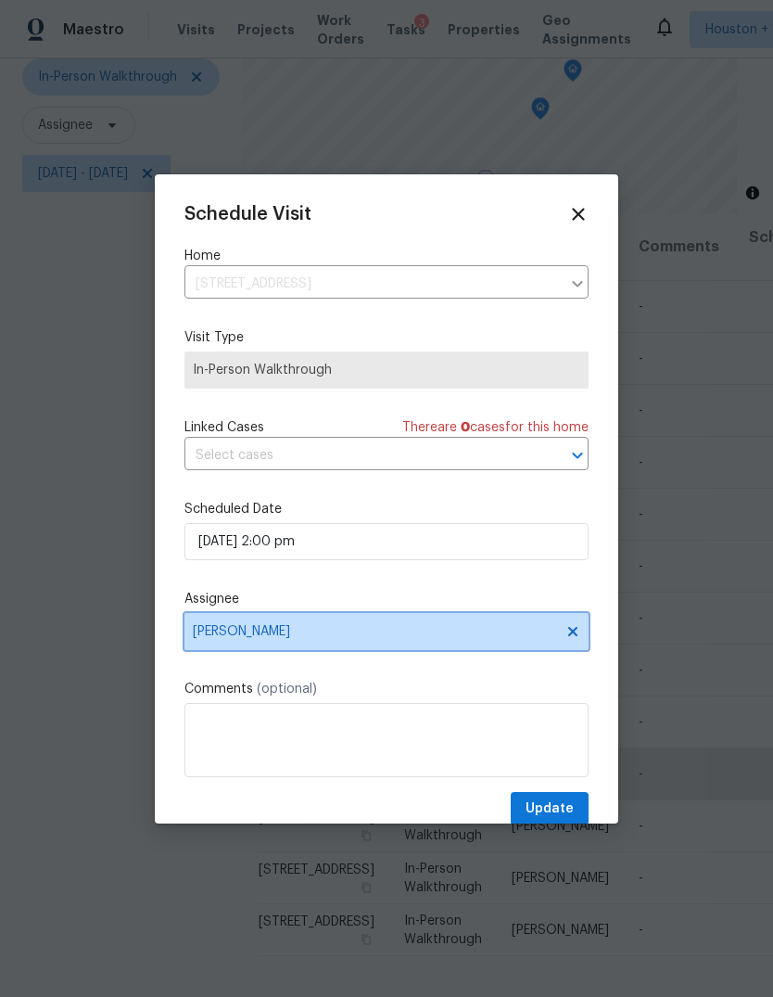
click at [495, 639] on span "[PERSON_NAME]" at bounding box center [375, 631] width 364 height 15
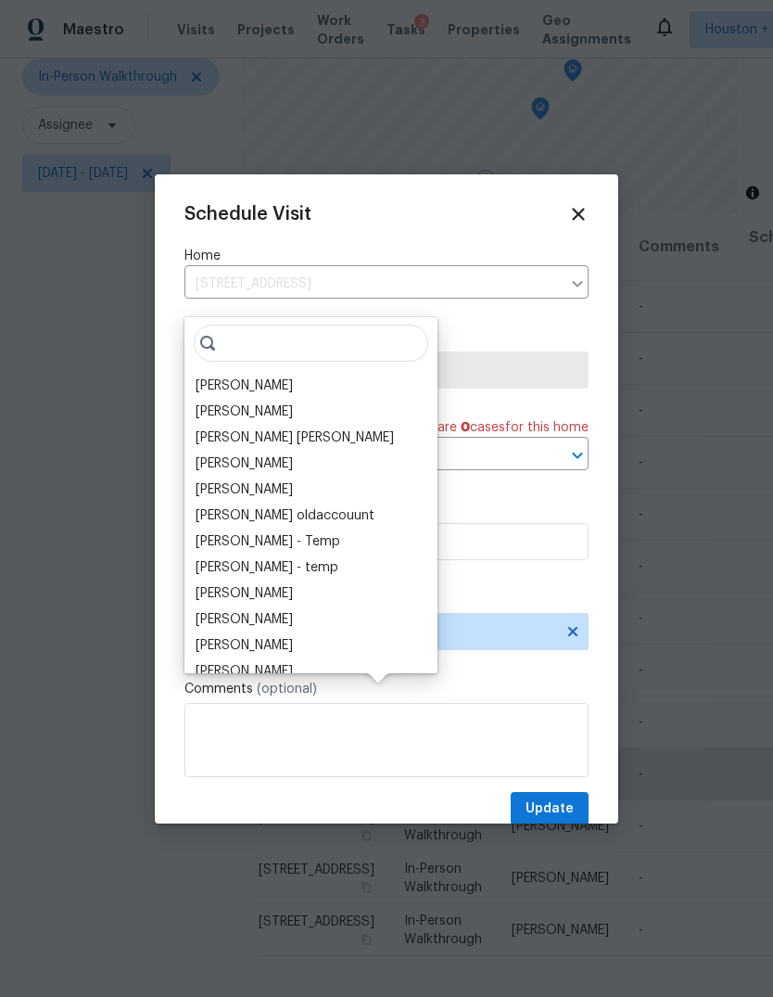
click at [276, 377] on div "[PERSON_NAME]" at bounding box center [244, 386] width 97 height 19
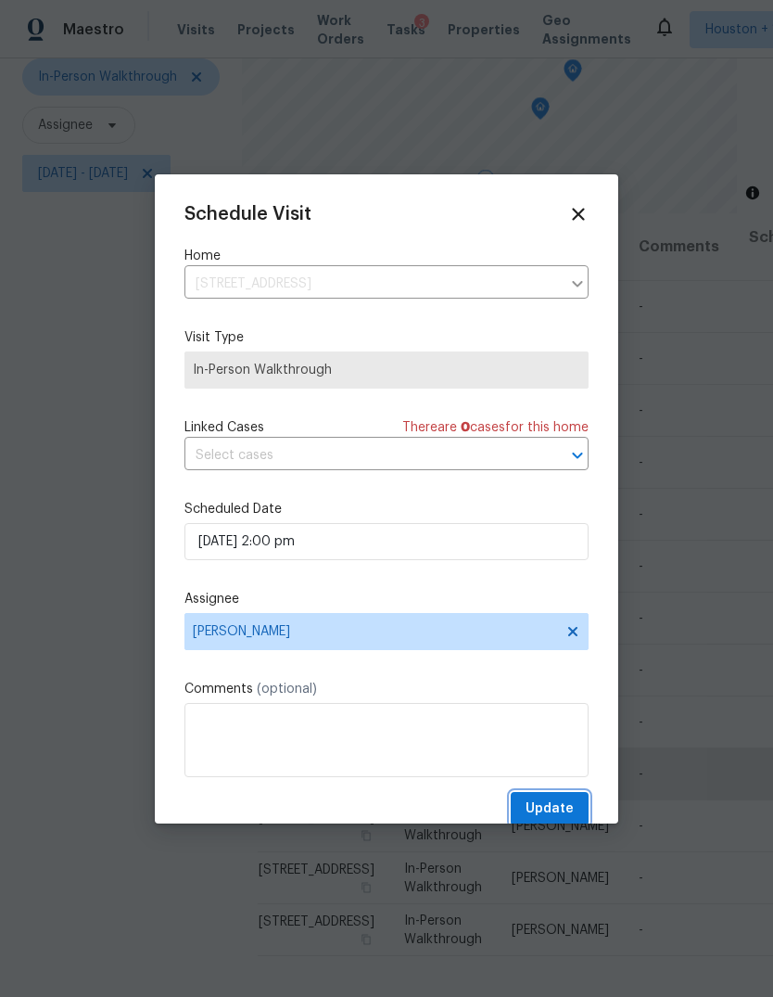
click at [557, 821] on span "Update" at bounding box center [550, 809] width 48 height 23
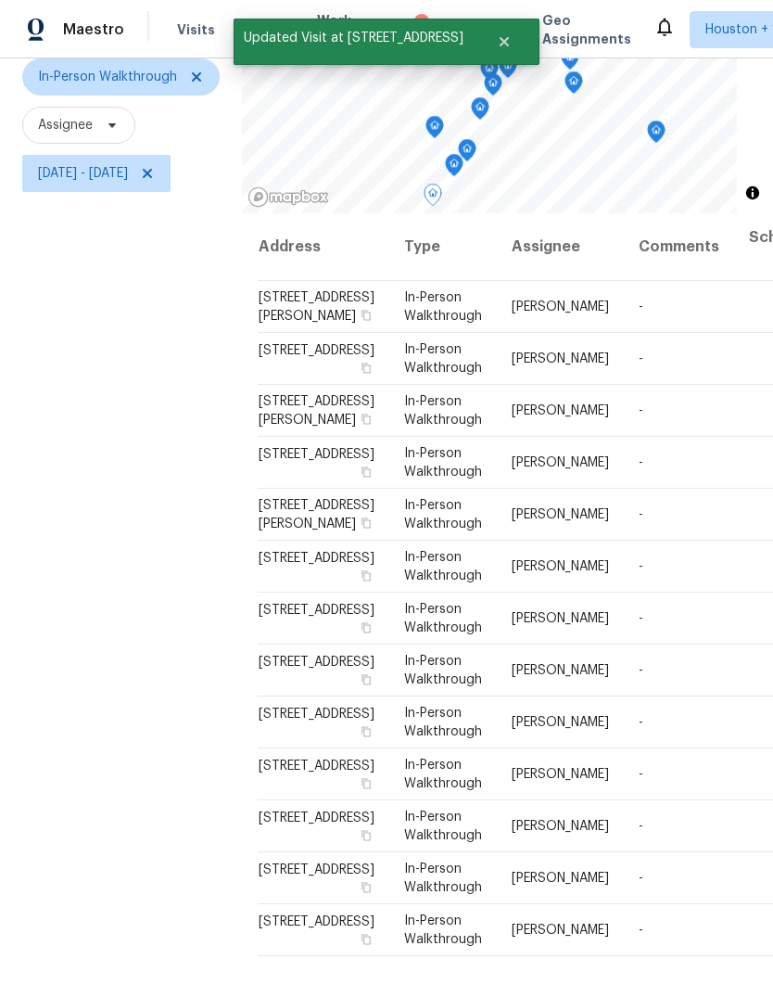
click at [463, 155] on icon "Map marker" at bounding box center [454, 165] width 17 height 21
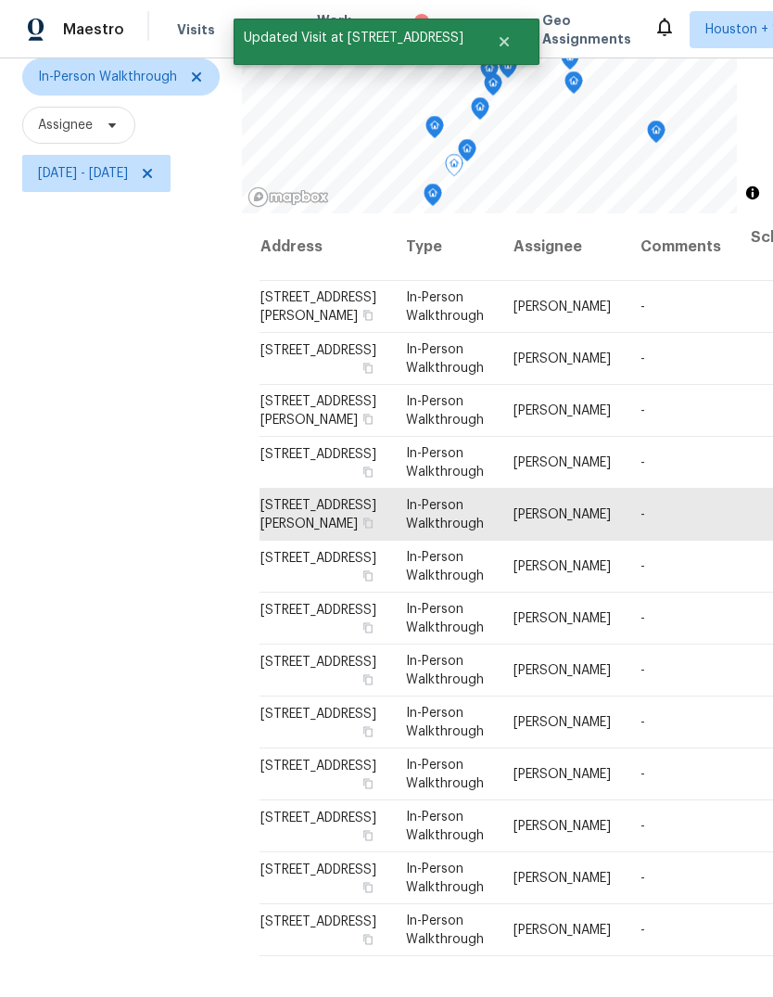
scroll to position [447, 5]
click at [420, 127] on icon "Map marker" at bounding box center [411, 137] width 17 height 21
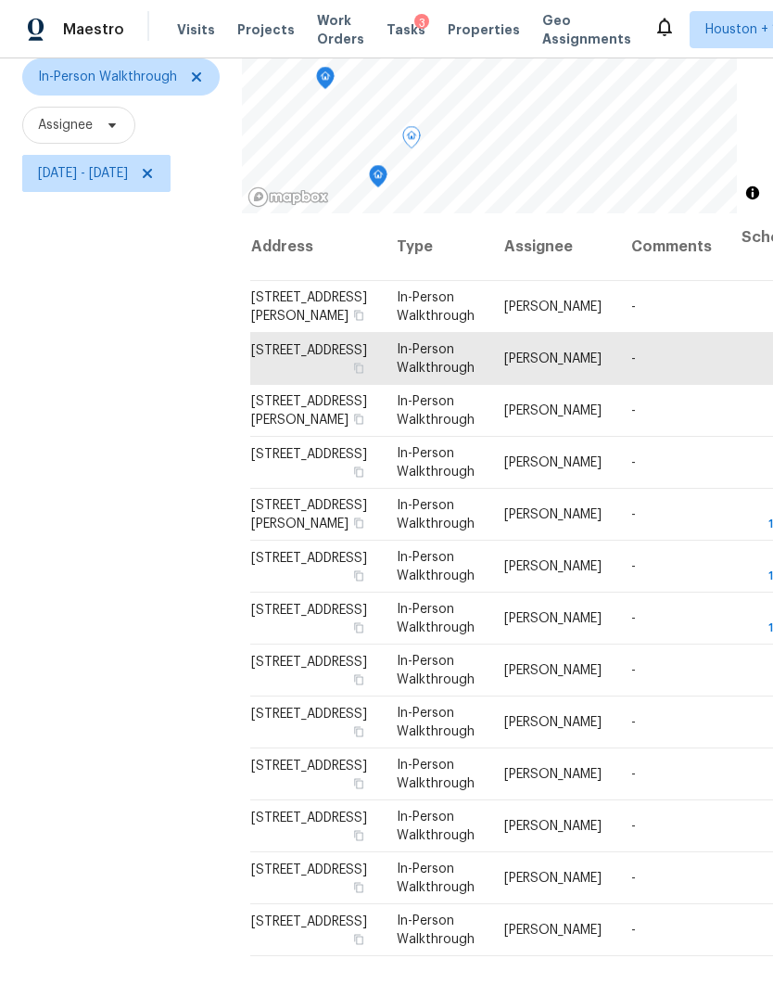
scroll to position [0, 13]
